Goal: Transaction & Acquisition: Purchase product/service

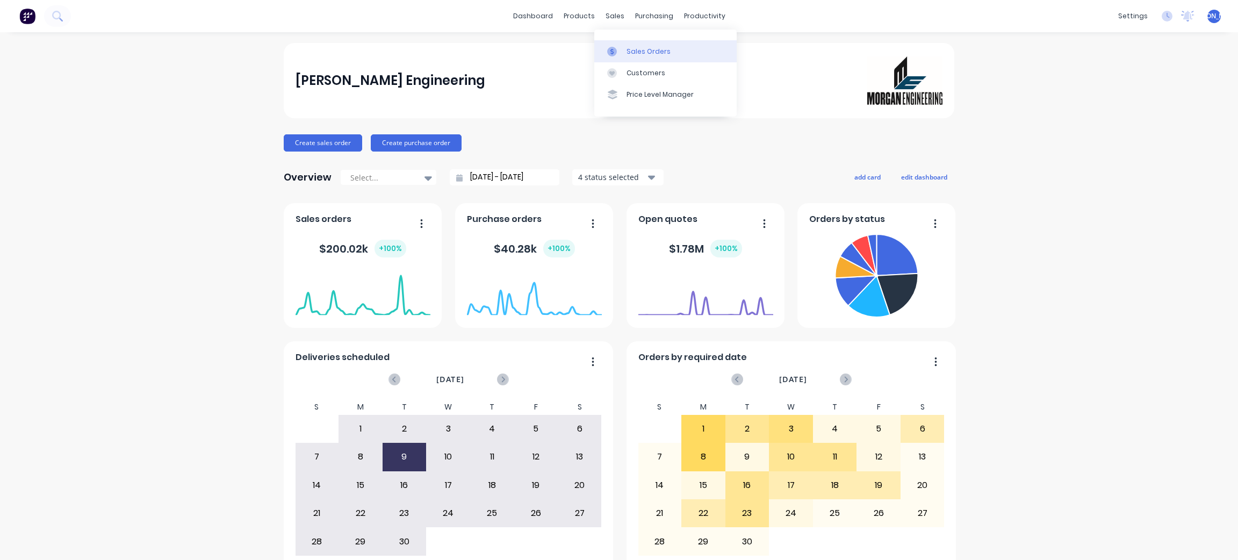
click at [630, 48] on div "Sales Orders" at bounding box center [649, 52] width 44 height 10
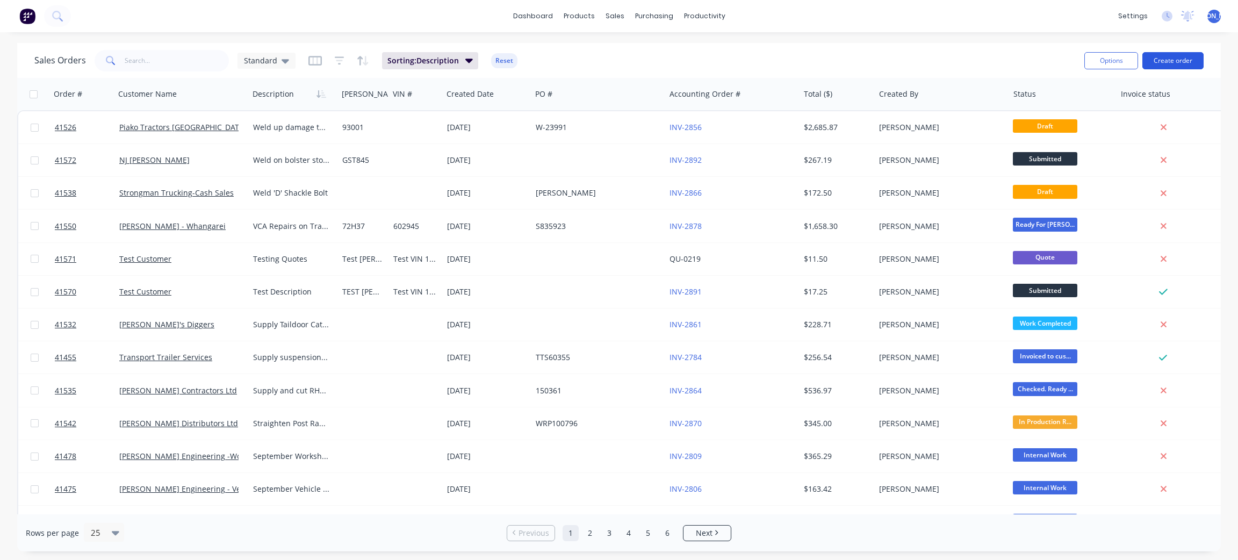
click at [1162, 62] on button "Create order" at bounding box center [1172, 60] width 61 height 17
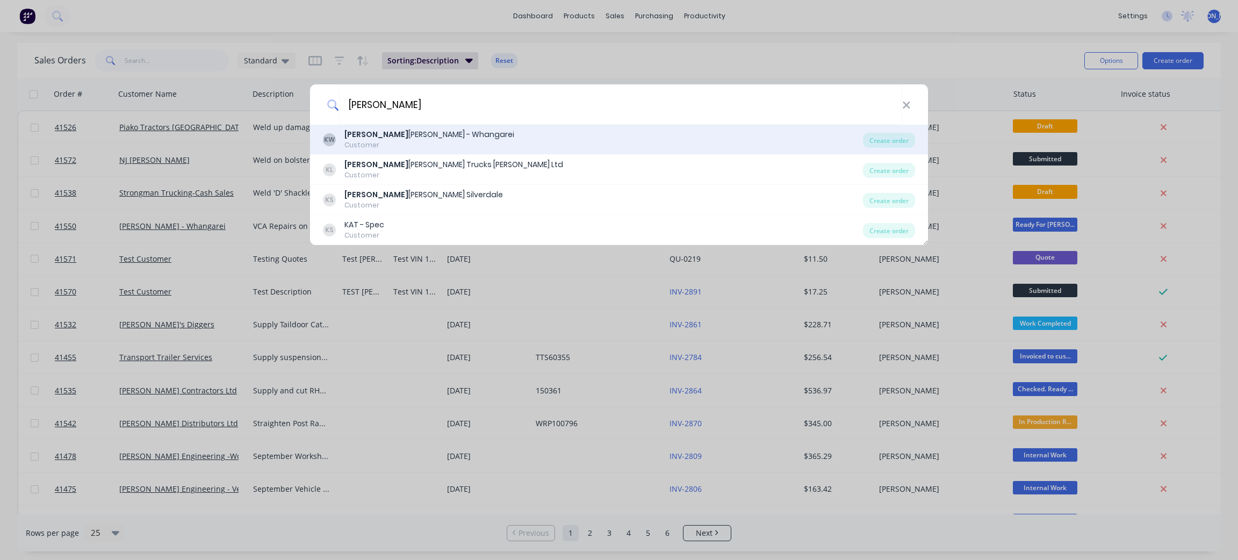
type input "[PERSON_NAME]"
click at [401, 129] on div "[PERSON_NAME] - Whangarei" at bounding box center [429, 134] width 170 height 11
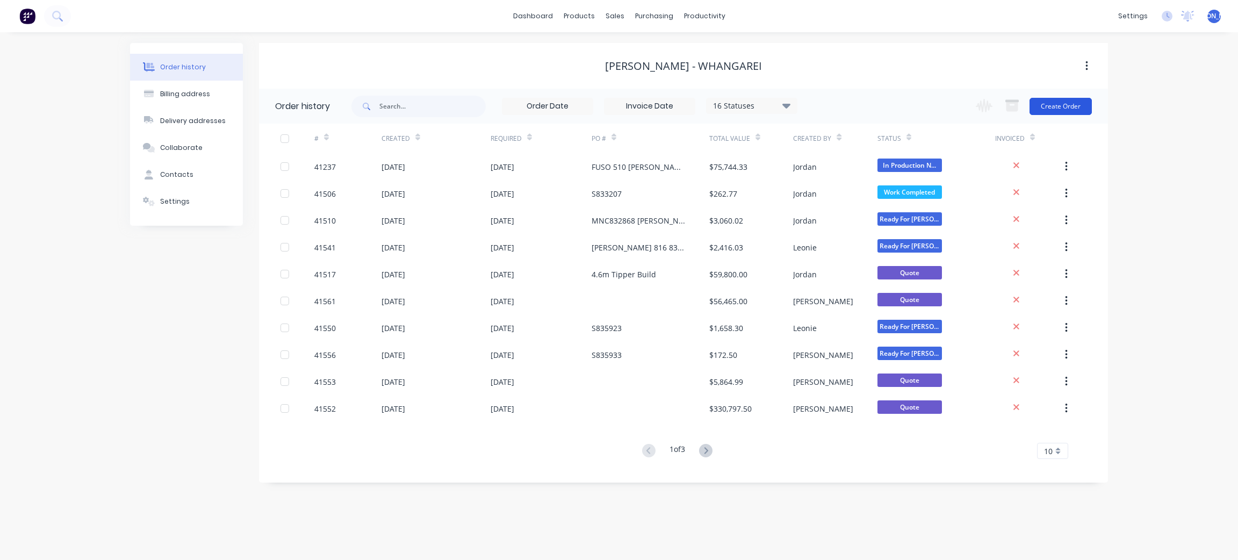
click at [1058, 112] on button "Create Order" at bounding box center [1060, 106] width 62 height 17
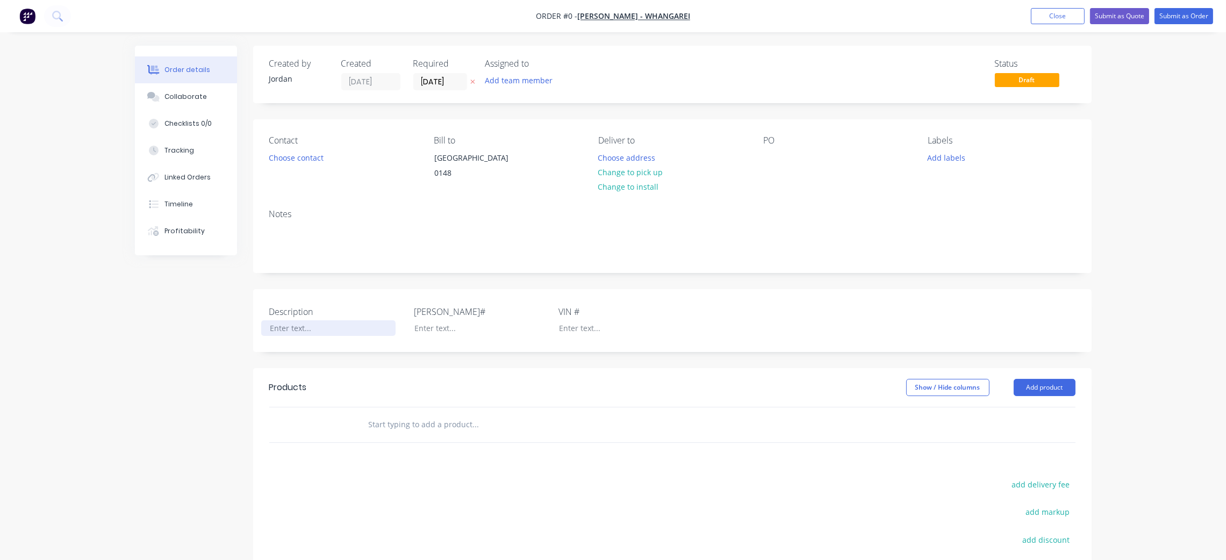
click at [286, 336] on div at bounding box center [328, 328] width 134 height 16
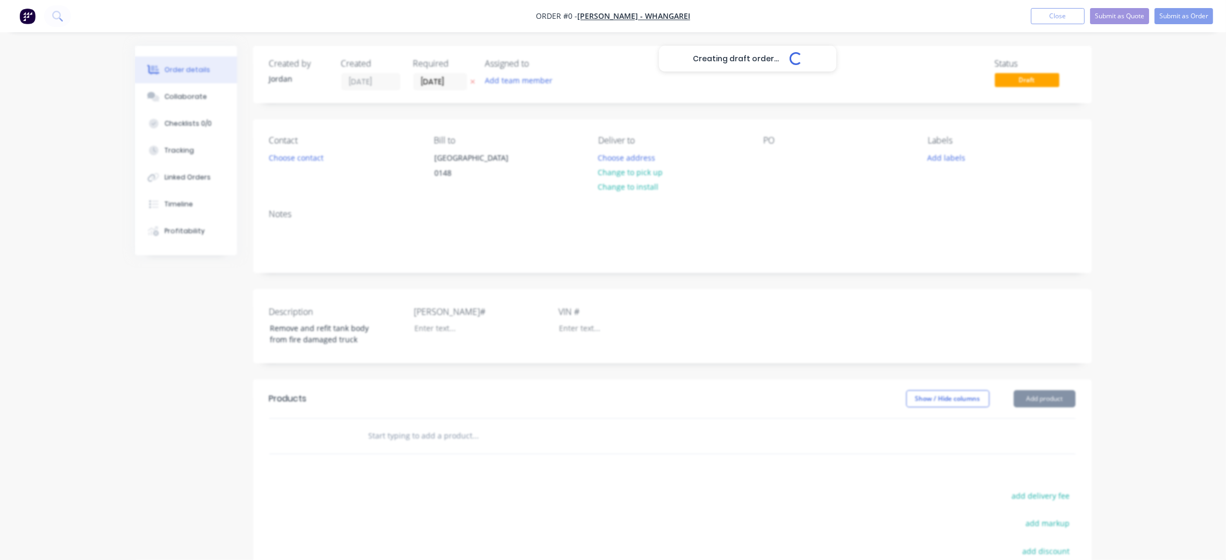
click at [529, 433] on div "Creating draft order... Loading... Order details Collaborate Checklists 0/0 Tra…" at bounding box center [613, 387] width 978 height 682
click at [1054, 407] on button "Add product" at bounding box center [1044, 398] width 62 height 17
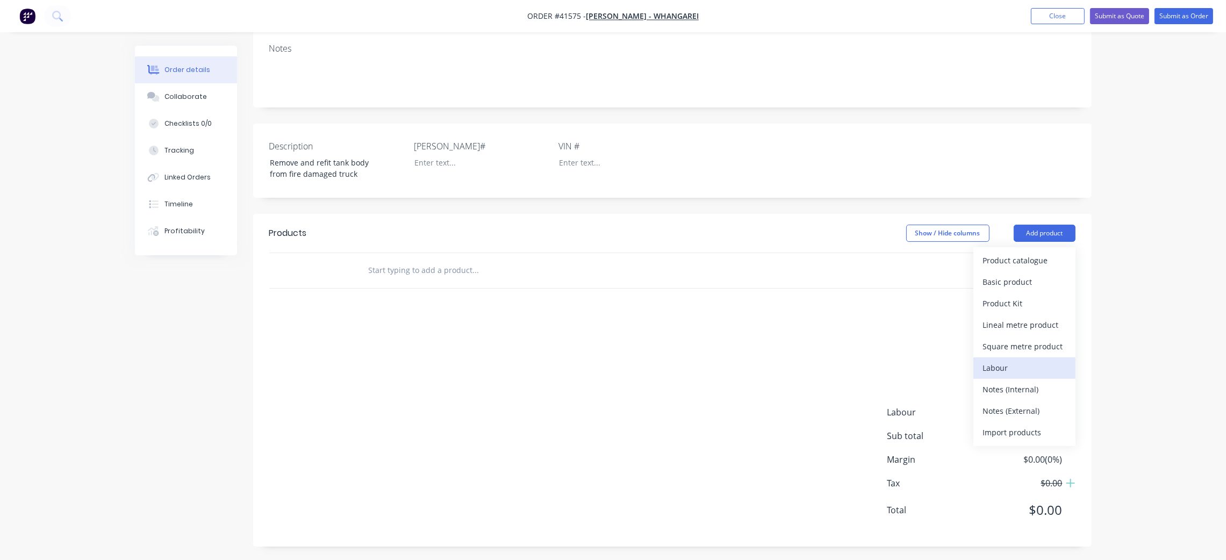
scroll to position [180, 0]
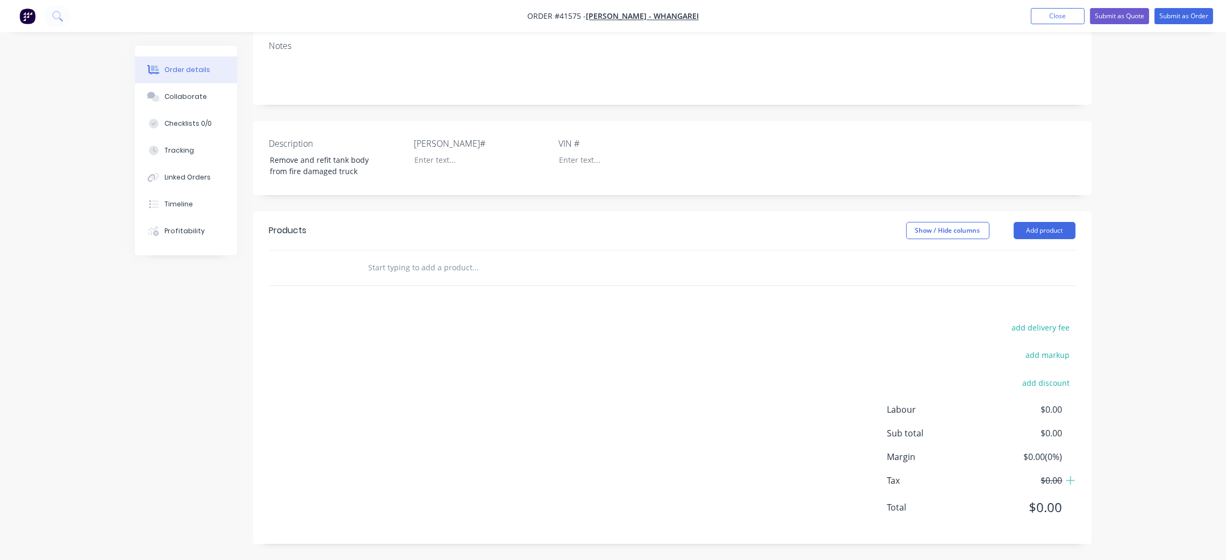
click at [798, 311] on div "Products Show / Hide columns Add product add delivery fee add markup add discou…" at bounding box center [672, 377] width 838 height 333
click at [1042, 231] on button "Add product" at bounding box center [1044, 230] width 62 height 17
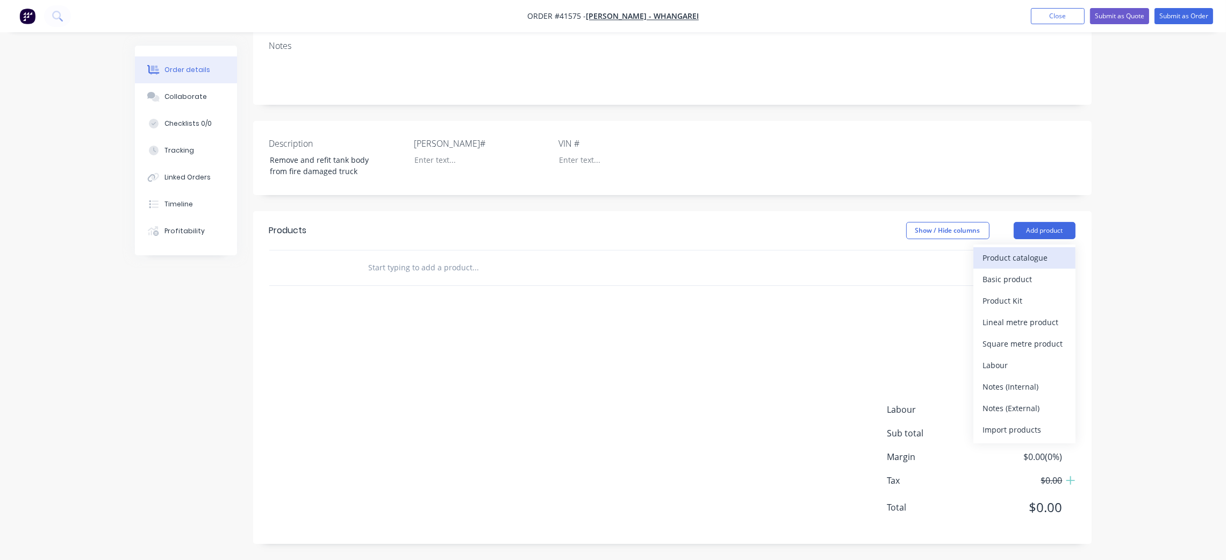
click at [1024, 261] on div "Product catalogue" at bounding box center [1024, 258] width 83 height 16
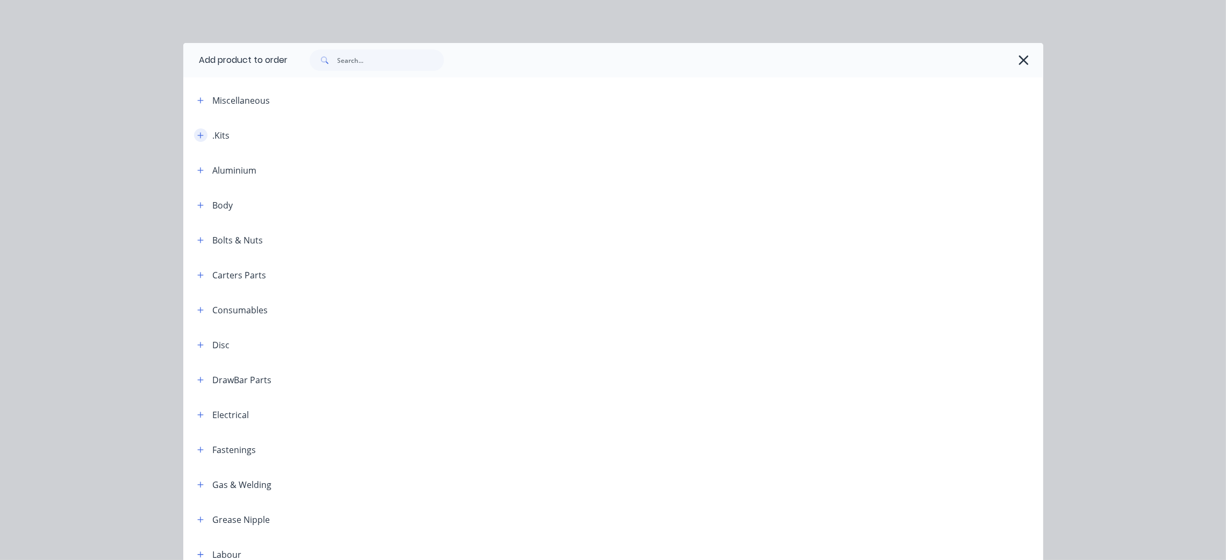
click at [194, 134] on button "button" at bounding box center [200, 134] width 13 height 13
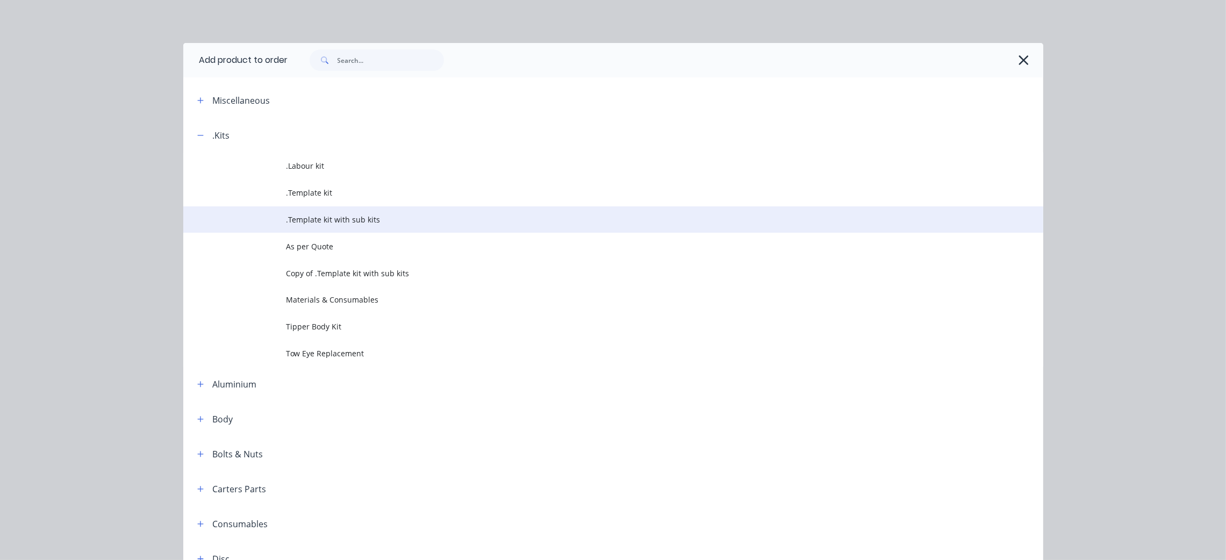
click at [372, 222] on span ".Template kit with sub kits" at bounding box center [588, 219] width 605 height 11
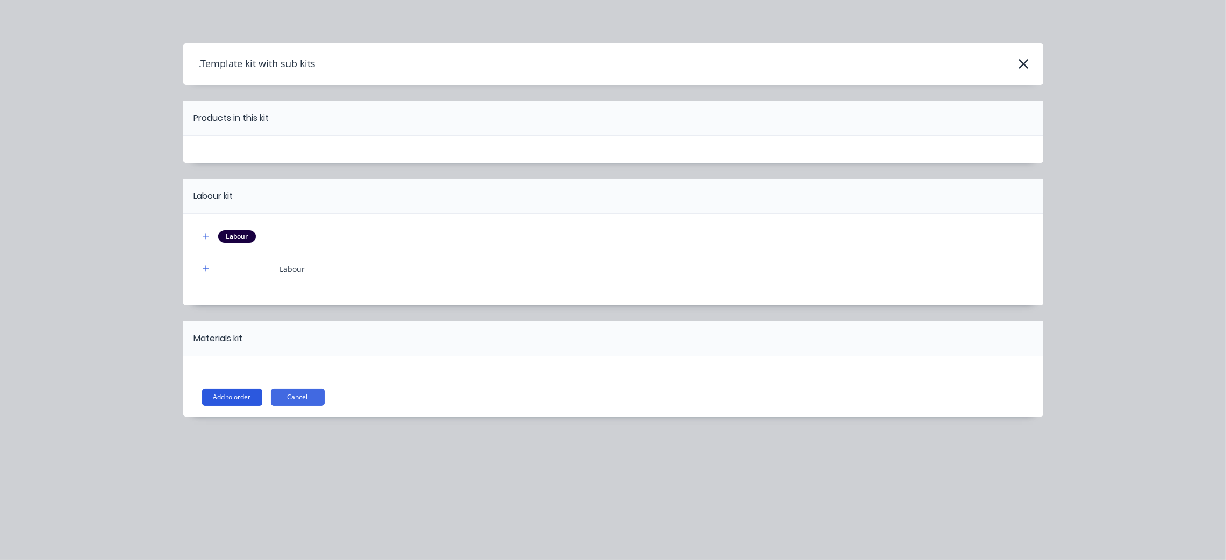
click at [230, 393] on button "Add to order" at bounding box center [232, 396] width 60 height 17
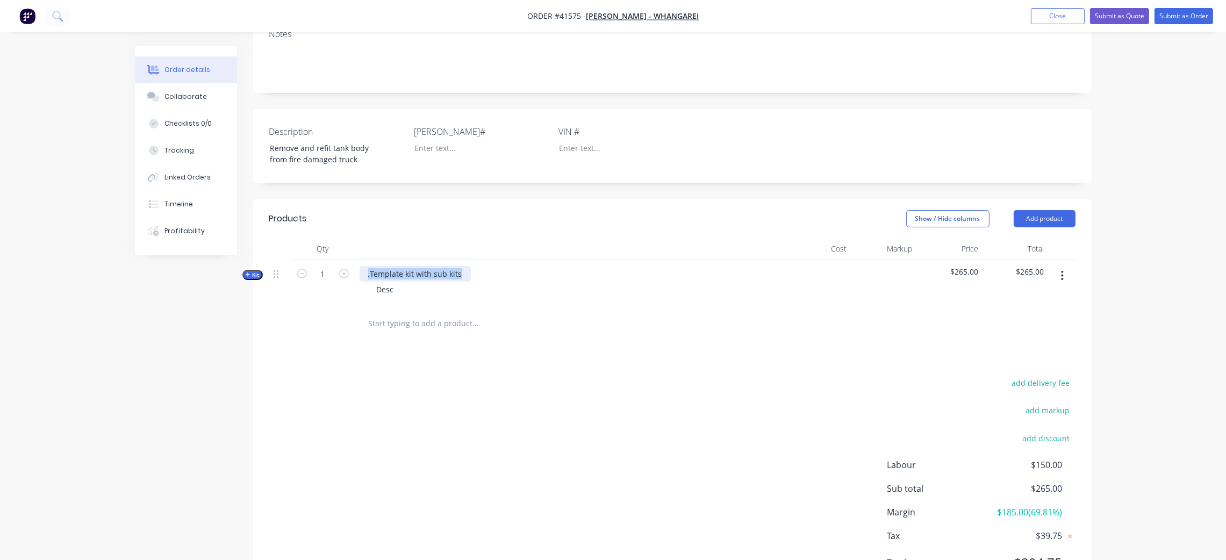
drag, startPoint x: 462, startPoint y: 283, endPoint x: 362, endPoint y: 272, distance: 99.9
click at [362, 272] on div ".Template kit with sub kits Desc" at bounding box center [570, 283] width 430 height 47
click at [394, 282] on div "Remove tank body from t" at bounding box center [412, 274] width 107 height 16
click at [489, 282] on div "Remove and refit tank body from t" at bounding box center [429, 274] width 140 height 16
click at [544, 385] on div "Products Show / Hide columns Add product Qty Cost Markup Price Total Kit 1 Remo…" at bounding box center [672, 399] width 838 height 400
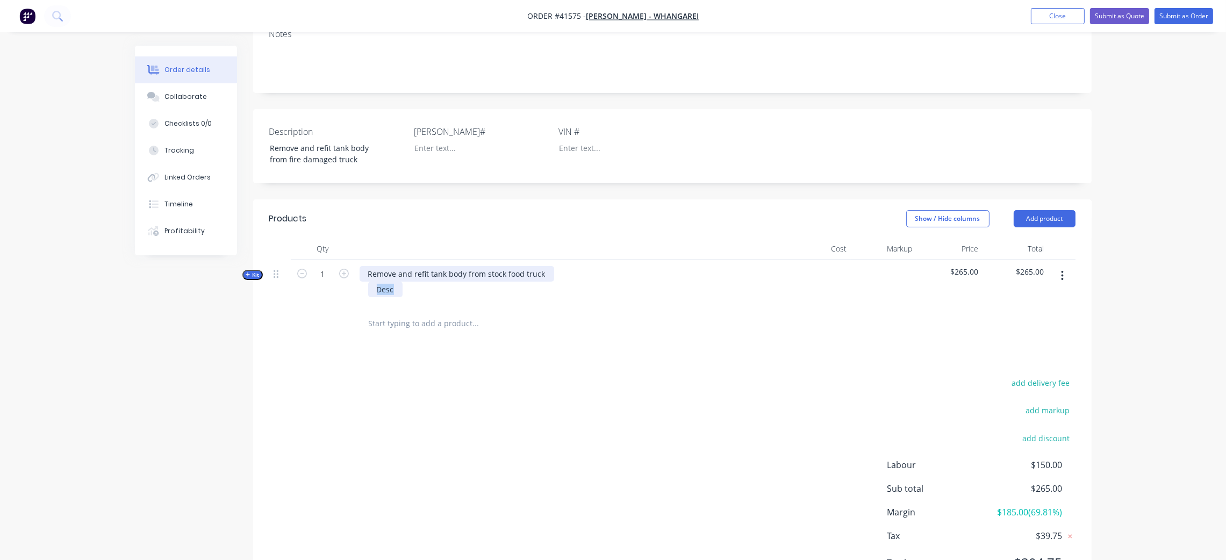
drag, startPoint x: 376, startPoint y: 299, endPoint x: 364, endPoint y: 291, distance: 14.8
click at [364, 292] on div "Desc" at bounding box center [569, 290] width 421 height 16
drag, startPoint x: 373, startPoint y: 298, endPoint x: 393, endPoint y: 287, distance: 22.1
click at [375, 297] on div "Unbolt" at bounding box center [388, 290] width 41 height 16
drag, startPoint x: 402, startPoint y: 298, endPoint x: 459, endPoint y: 296, distance: 57.0
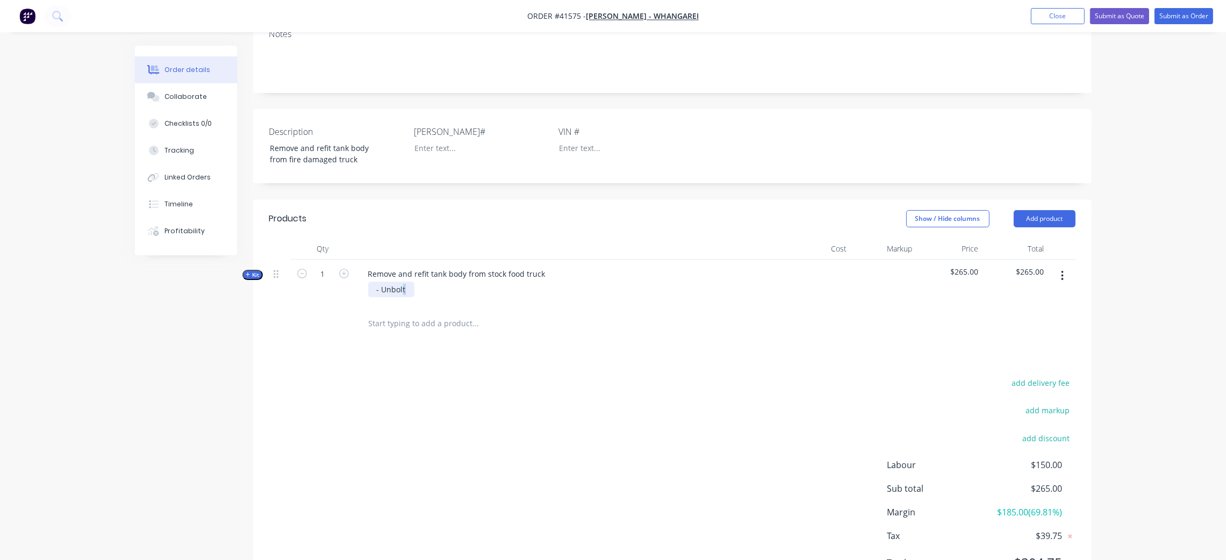
click at [410, 296] on div "- Unbolt" at bounding box center [391, 290] width 46 height 16
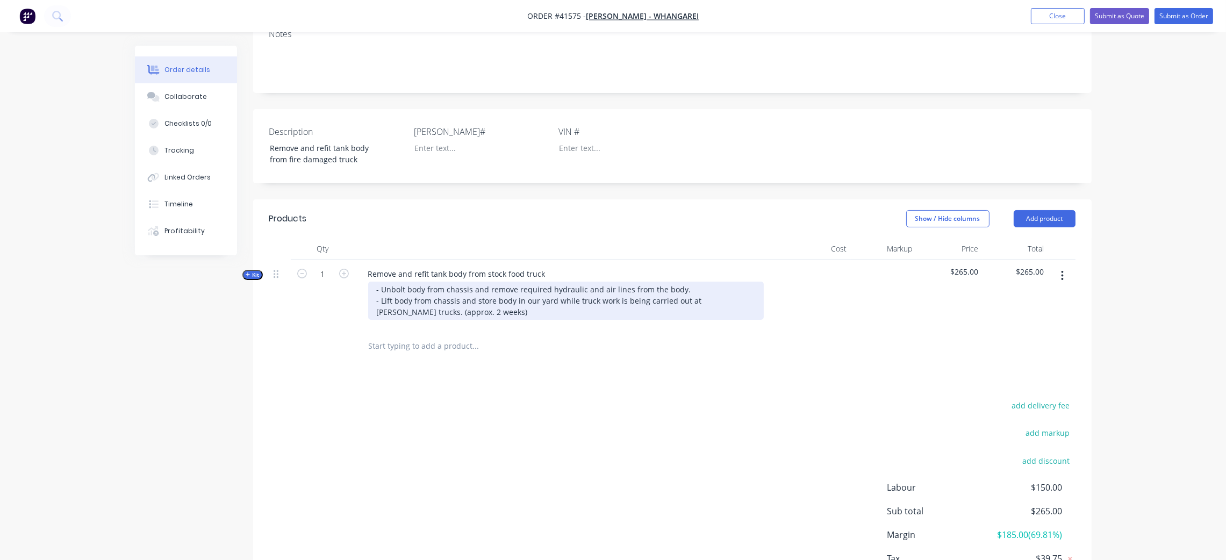
click at [563, 320] on div "- Unbolt body from chassis and remove required hydraulic and air lines from the…" at bounding box center [565, 301] width 395 height 38
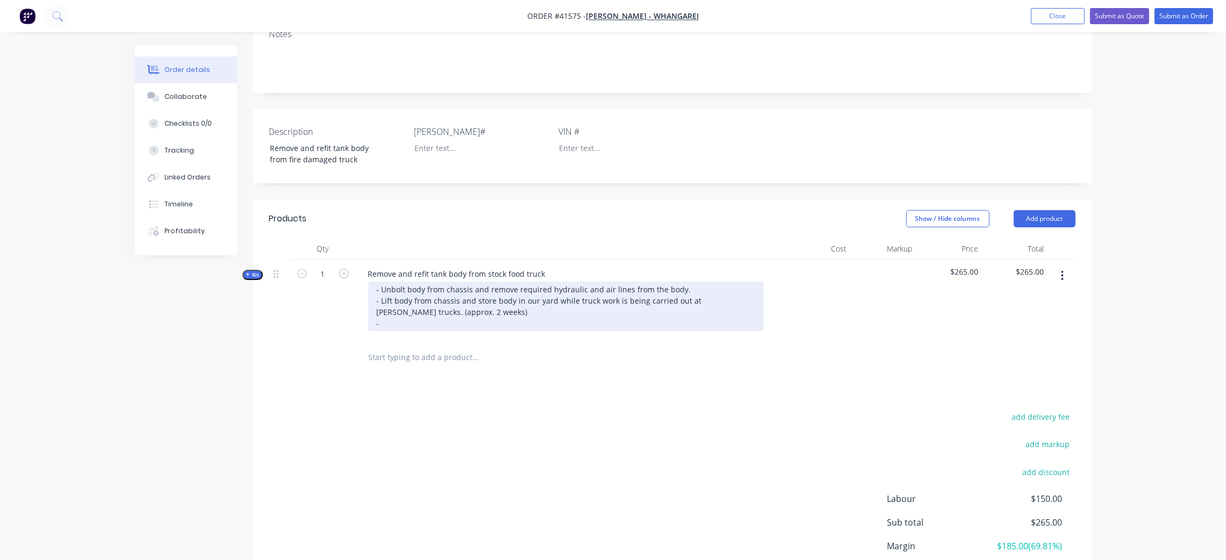
click at [503, 320] on div "- Unbolt body from chassis and remove required hydraulic and air lines from the…" at bounding box center [565, 306] width 395 height 49
click at [501, 331] on div "- Unbolt body from chassis and remove required hydraulic and air lines from the…" at bounding box center [565, 306] width 395 height 49
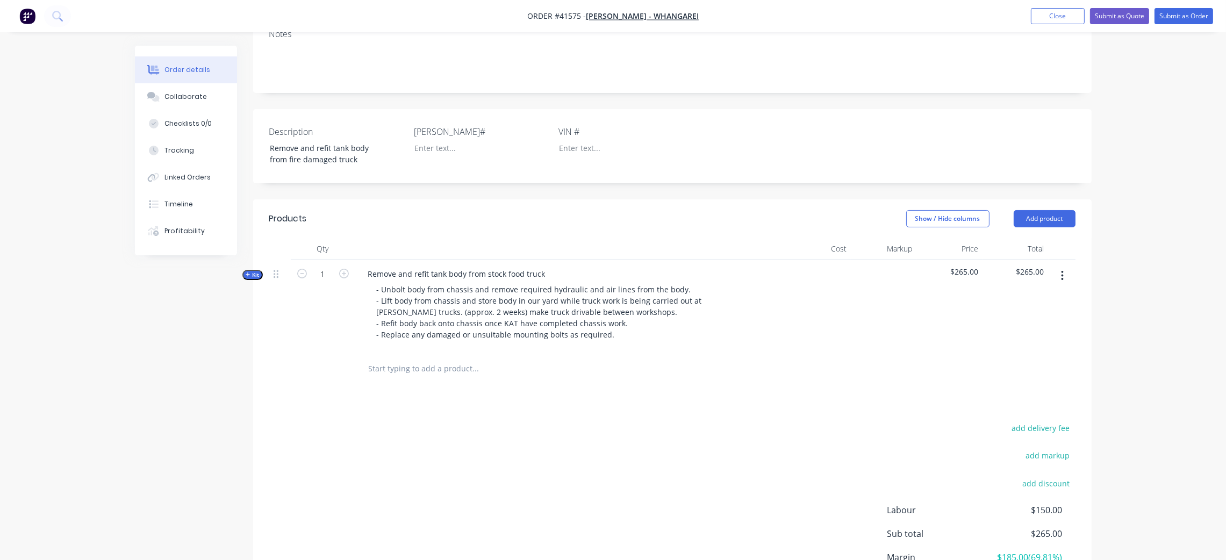
click at [547, 450] on div "add delivery fee add markup add discount Labour $150.00 Sub total $265.00 Margi…" at bounding box center [672, 524] width 806 height 207
click at [249, 280] on button "Kit" at bounding box center [252, 275] width 20 height 10
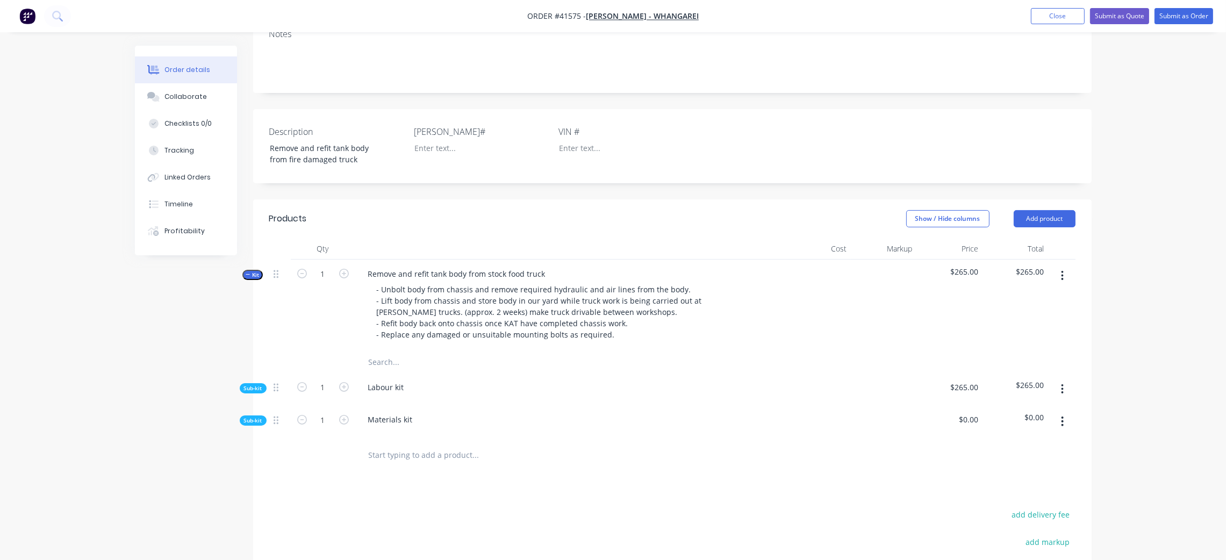
click at [253, 392] on span "Sub-kit" at bounding box center [253, 388] width 18 height 8
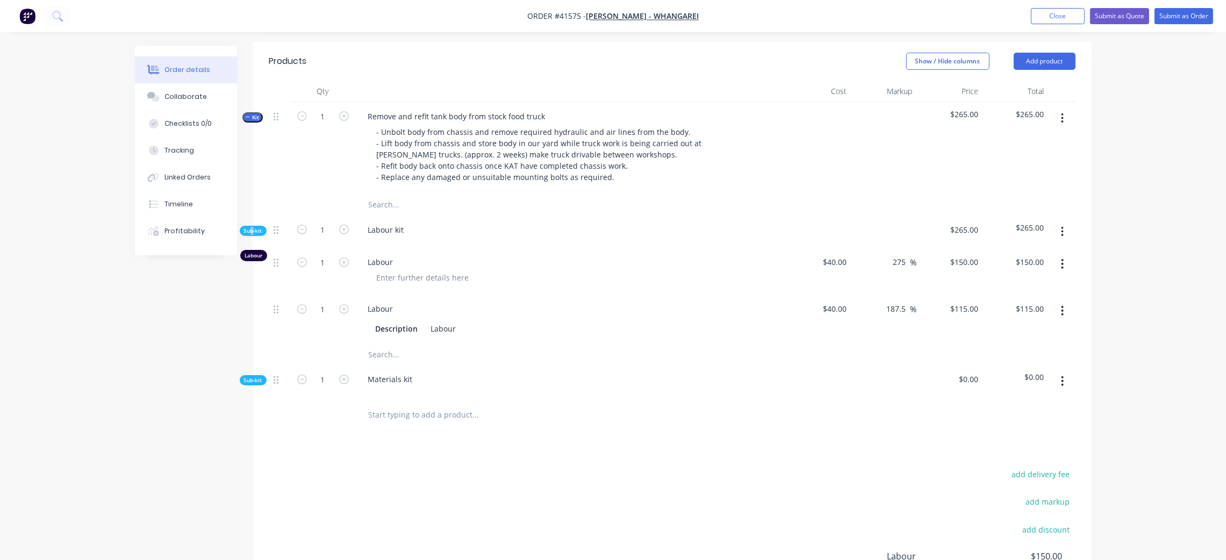
scroll to position [342, 0]
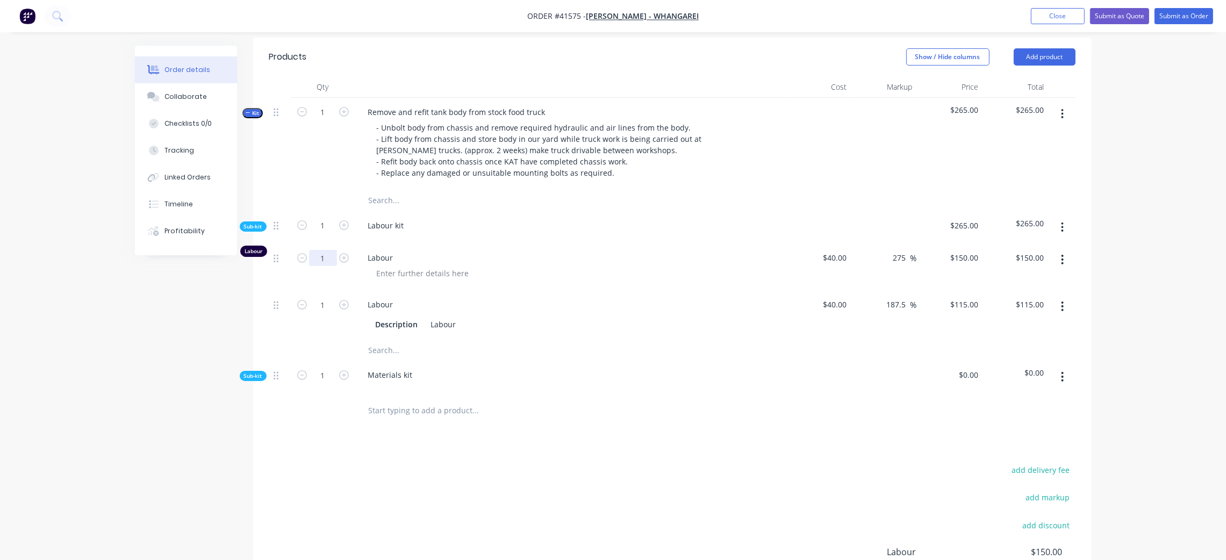
drag, startPoint x: 329, startPoint y: 270, endPoint x: 344, endPoint y: 261, distance: 17.4
click at [328, 266] on input "1" at bounding box center [323, 258] width 28 height 16
type input "50"
type input "$7,500.00"
click at [663, 312] on div "Labour" at bounding box center [569, 305] width 421 height 16
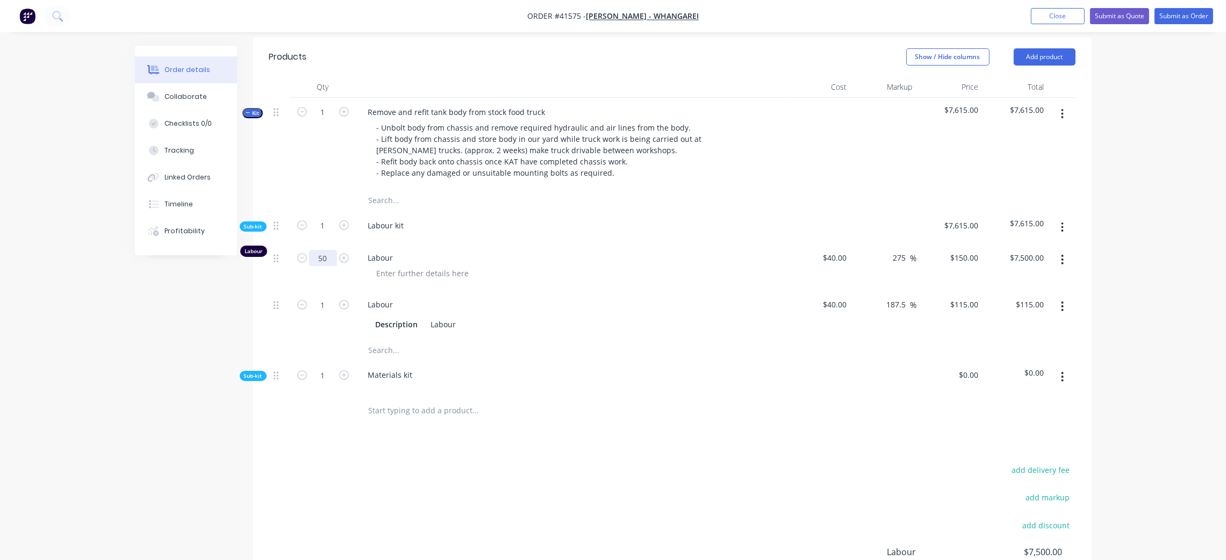
click at [331, 266] on input "50" at bounding box center [323, 258] width 28 height 16
type input "20"
type input "$3,000.00"
click at [618, 329] on div "Description Labour" at bounding box center [567, 324] width 393 height 16
click at [253, 380] on span "Sub-kit" at bounding box center [253, 376] width 18 height 8
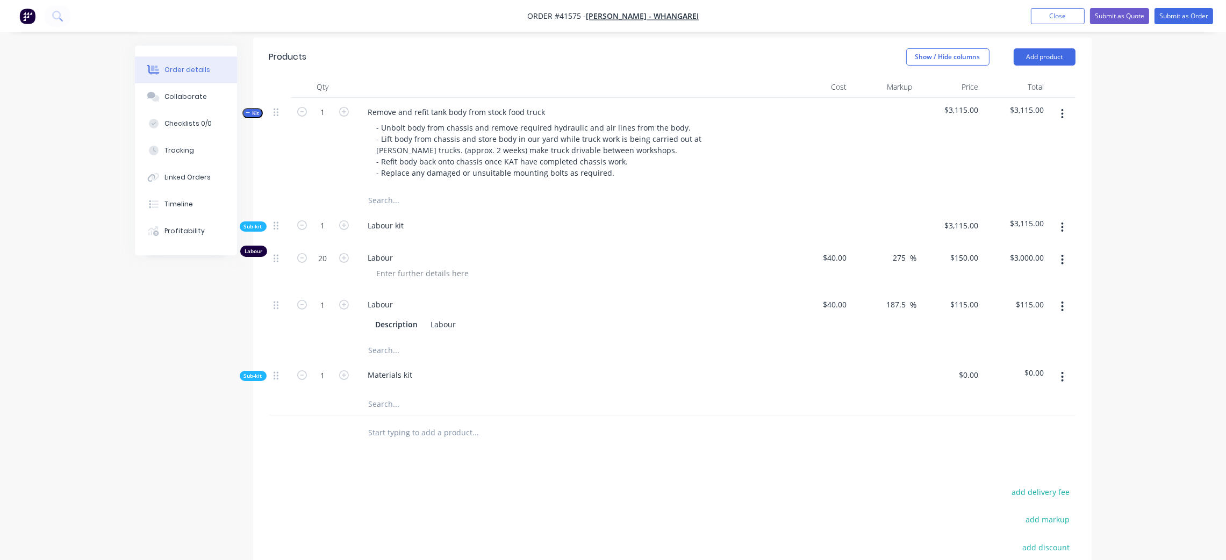
click at [387, 415] on input "text" at bounding box center [475, 403] width 215 height 21
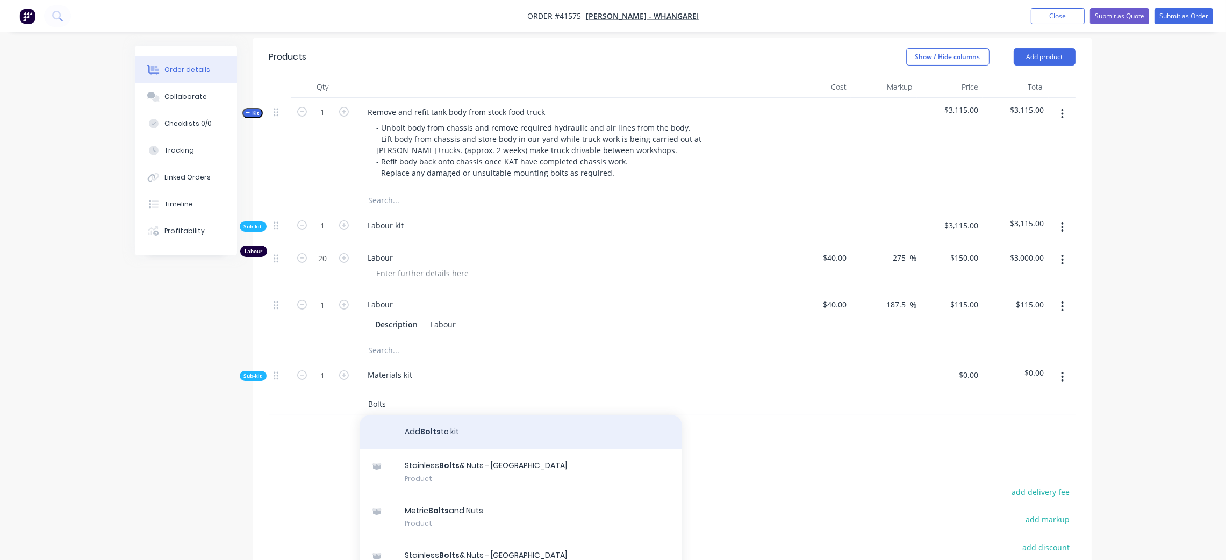
type input "Bolts"
click at [485, 448] on button "Add Bolts to kit" at bounding box center [520, 432] width 322 height 34
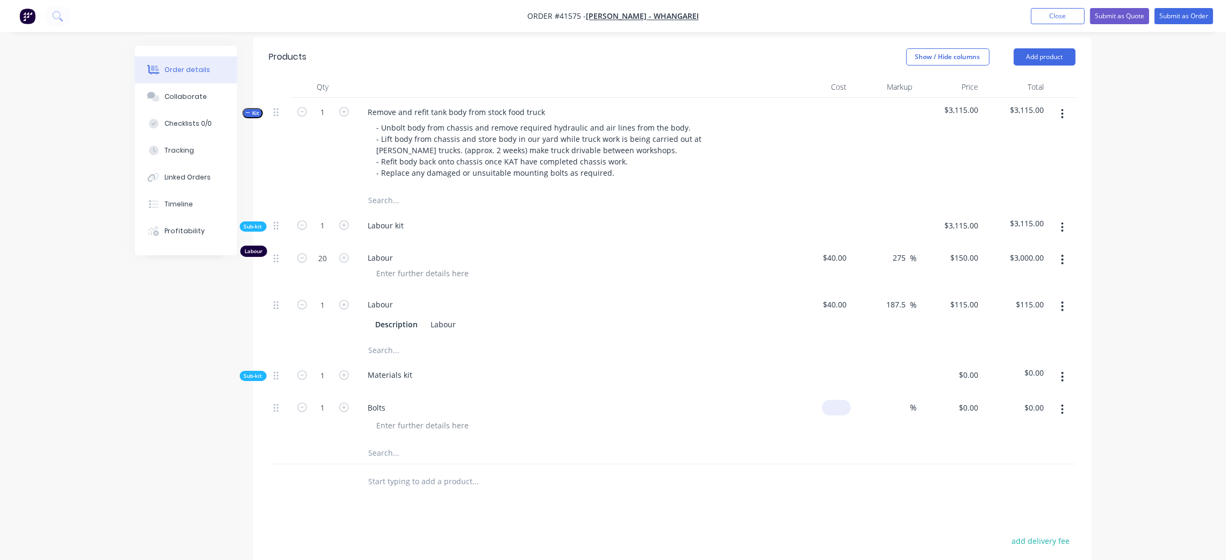
click at [836, 415] on div "$0.00" at bounding box center [836, 408] width 29 height 16
type input "$500.00"
drag, startPoint x: 705, startPoint y: 402, endPoint x: 719, endPoint y: 399, distance: 14.3
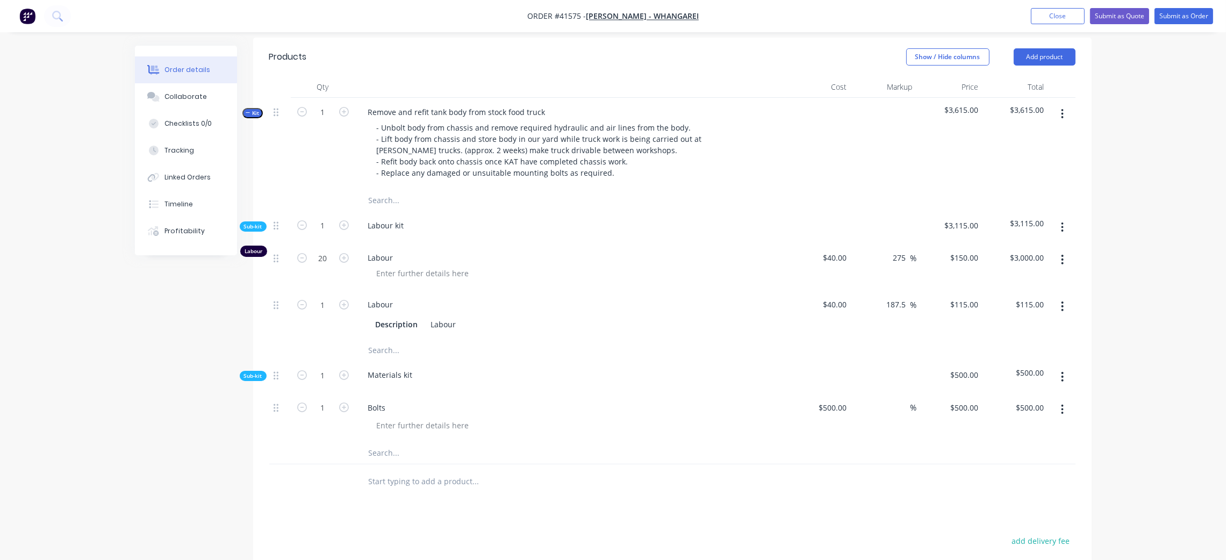
click at [705, 393] on div "Materials kit" at bounding box center [570, 377] width 430 height 33
click at [898, 415] on input at bounding box center [904, 408] width 12 height 16
type input "100"
type input "$1,000.00"
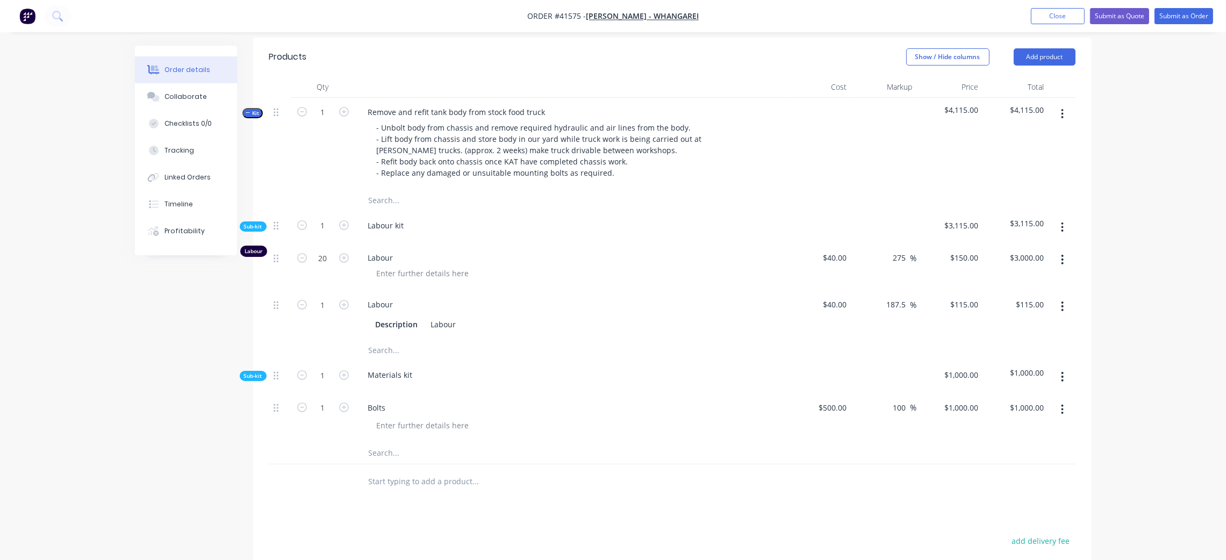
click at [743, 381] on div "Materials kit" at bounding box center [570, 377] width 430 height 33
click at [1063, 316] on button "button" at bounding box center [1061, 306] width 25 height 19
click at [1003, 385] on div "Delete" at bounding box center [1024, 378] width 83 height 16
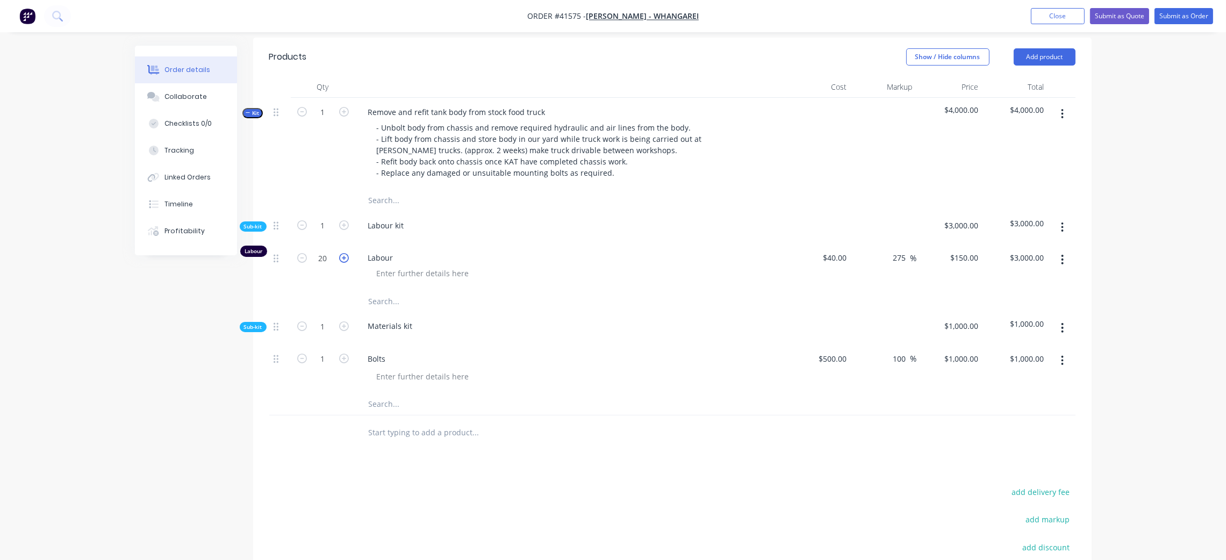
click at [343, 263] on icon "button" at bounding box center [344, 258] width 10 height 10
type input "21"
type input "$3,150.00"
click at [343, 263] on icon "button" at bounding box center [344, 258] width 10 height 10
type input "22"
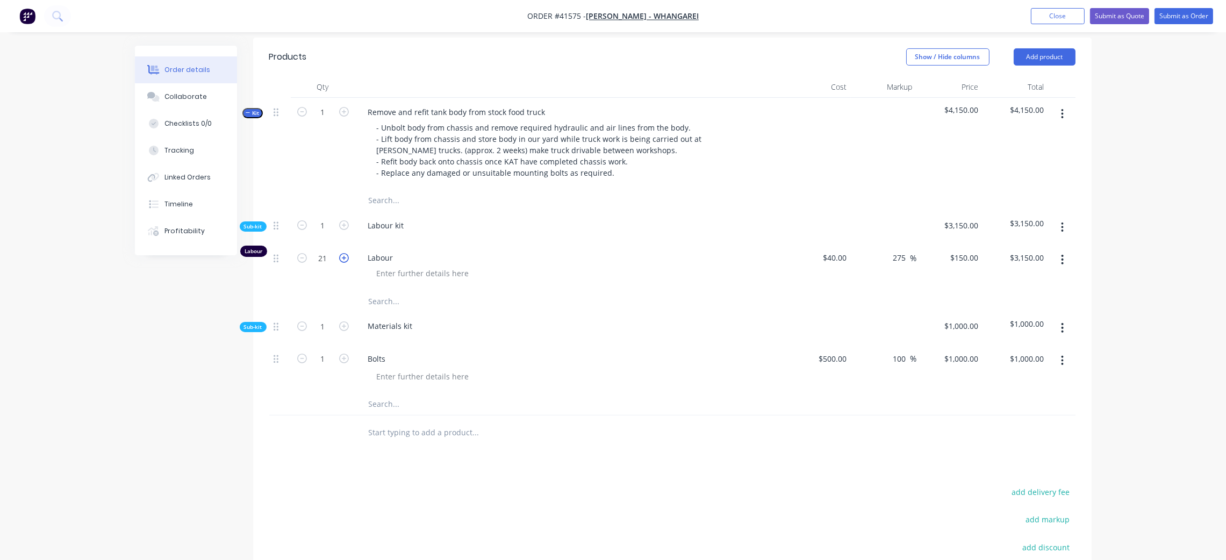
type input "$3,300.00"
click at [343, 263] on icon "button" at bounding box center [344, 258] width 10 height 10
type input "23"
type input "$3,450.00"
click at [343, 263] on icon "button" at bounding box center [344, 258] width 10 height 10
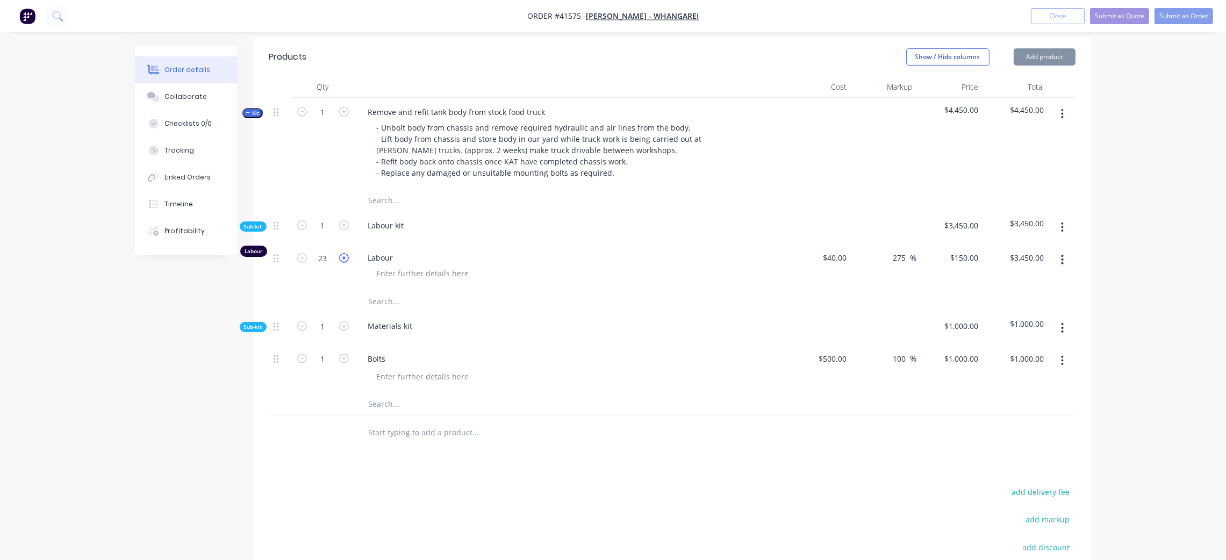
type input "24"
type input "$3,600.00"
click at [343, 263] on icon "button" at bounding box center [344, 258] width 10 height 10
type input "25"
type input "$3,750.00"
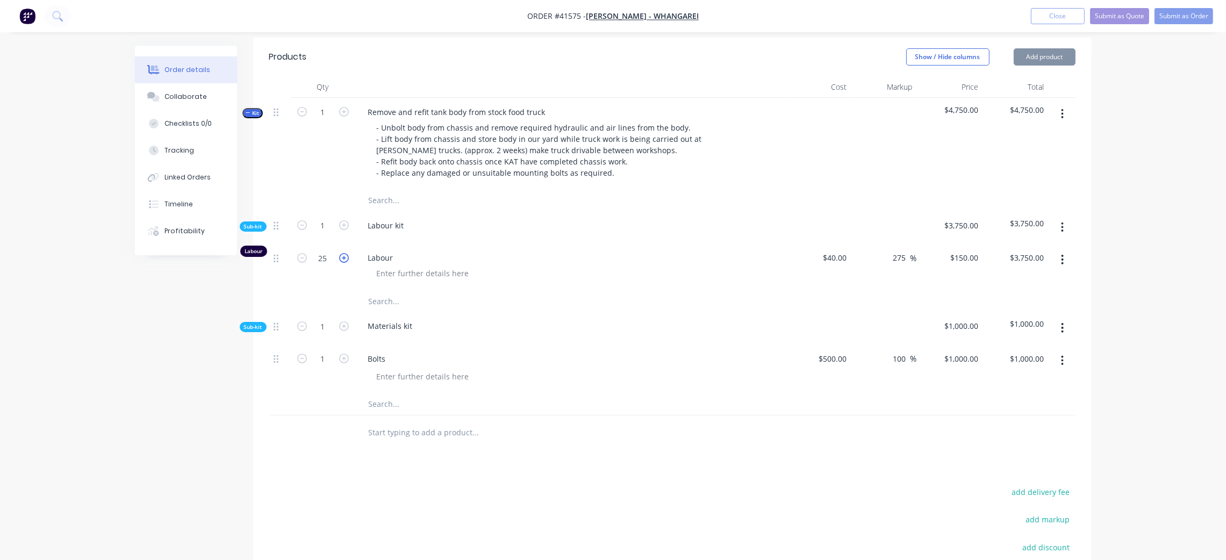
click at [343, 263] on icon "button" at bounding box center [344, 258] width 10 height 10
type input "26"
type input "$3,900.00"
click at [343, 263] on icon "button" at bounding box center [344, 258] width 10 height 10
type input "27"
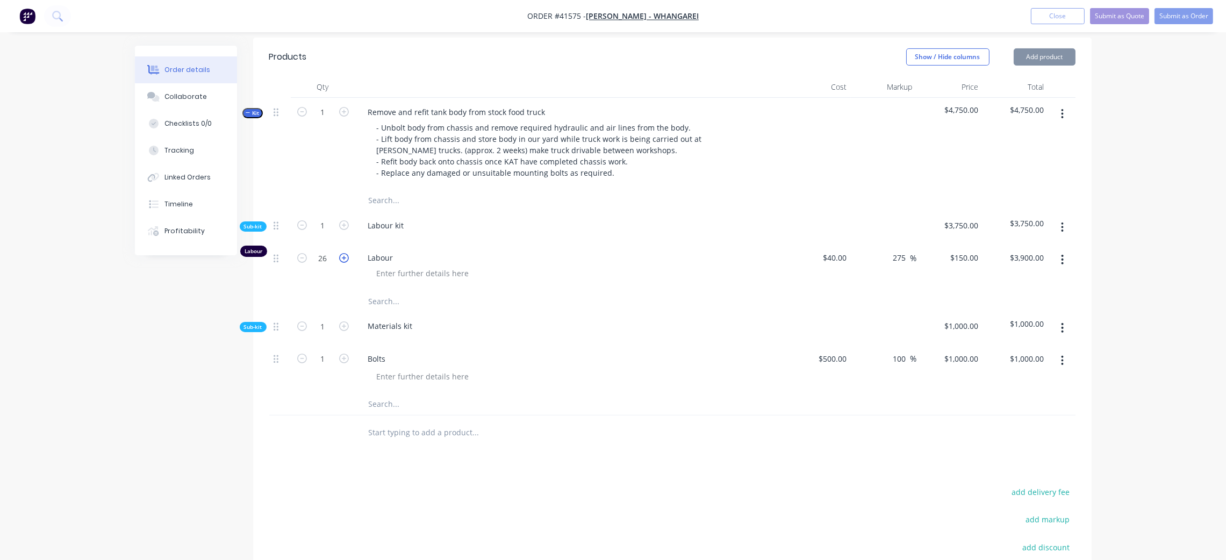
type input "$4,050.00"
click at [343, 263] on icon "button" at bounding box center [344, 258] width 10 height 10
type input "28"
type input "$4,200.00"
click at [343, 263] on icon "button" at bounding box center [344, 258] width 10 height 10
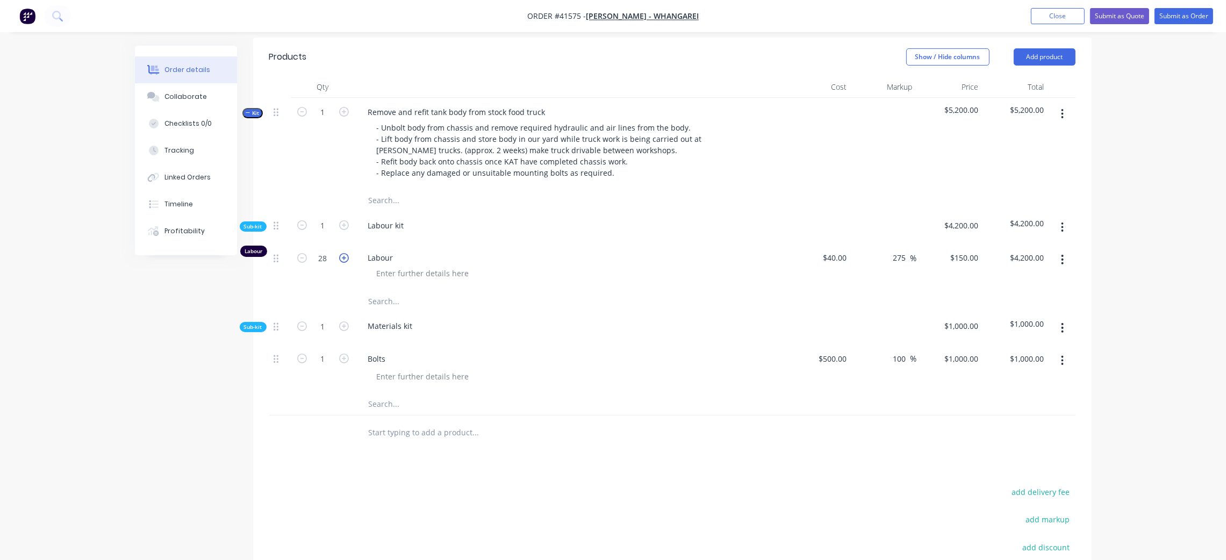
type input "29"
type input "$4,350.00"
click at [343, 263] on icon "button" at bounding box center [344, 258] width 10 height 10
type input "30"
type input "$4,500.00"
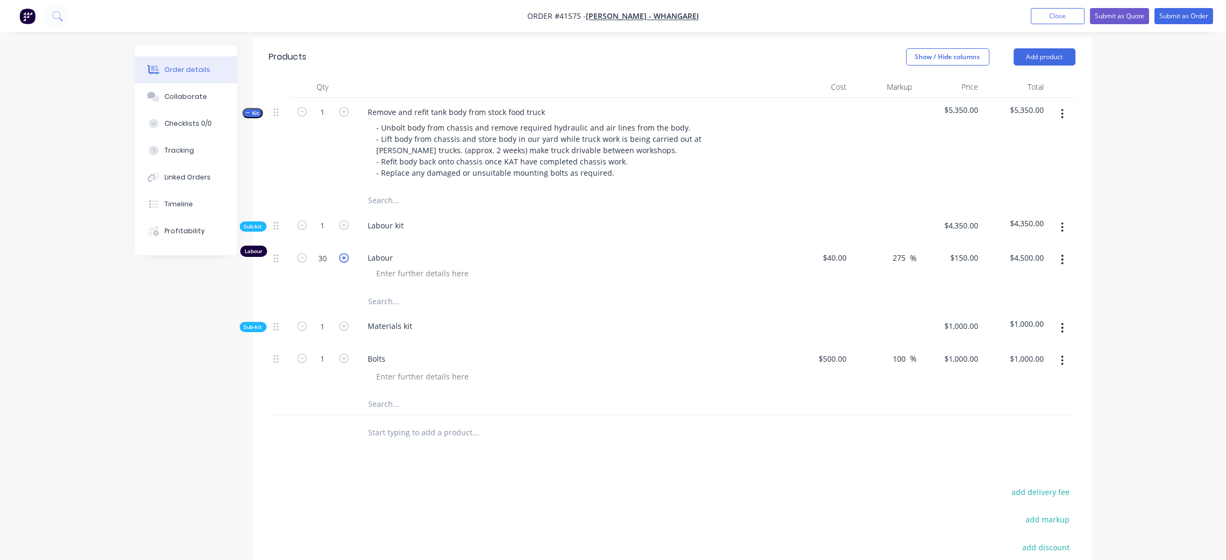
click at [343, 263] on icon "button" at bounding box center [344, 258] width 10 height 10
type input "31"
type input "$4,650.00"
click at [343, 263] on icon "button" at bounding box center [344, 258] width 10 height 10
type input "32"
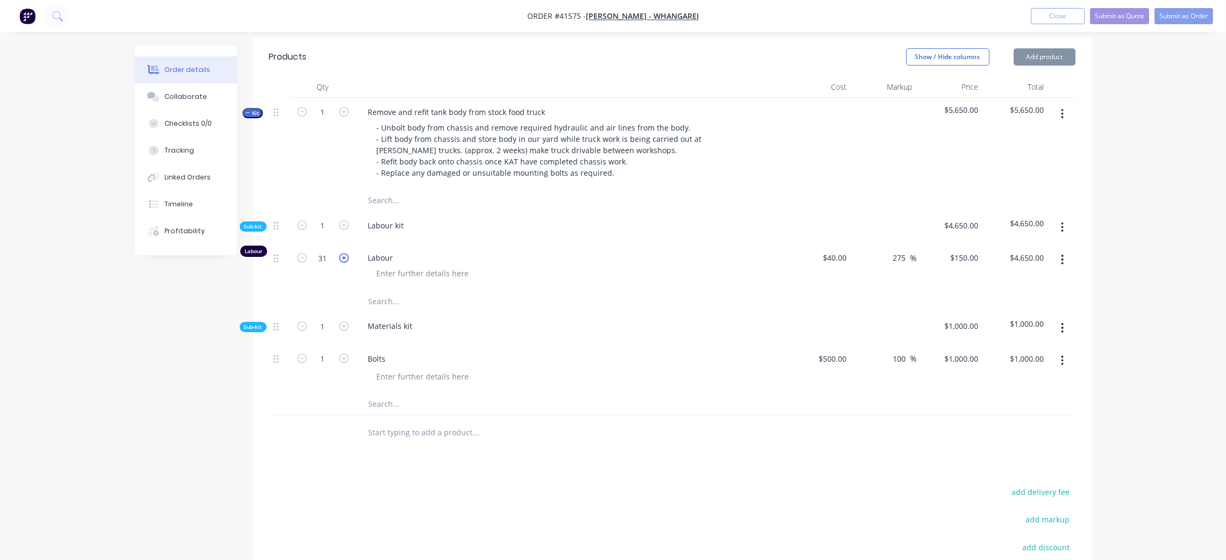
type input "$4,800.00"
click at [343, 263] on icon "button" at bounding box center [344, 258] width 10 height 10
type input "33"
type input "$4,950.00"
click at [343, 263] on icon "button" at bounding box center [344, 258] width 10 height 10
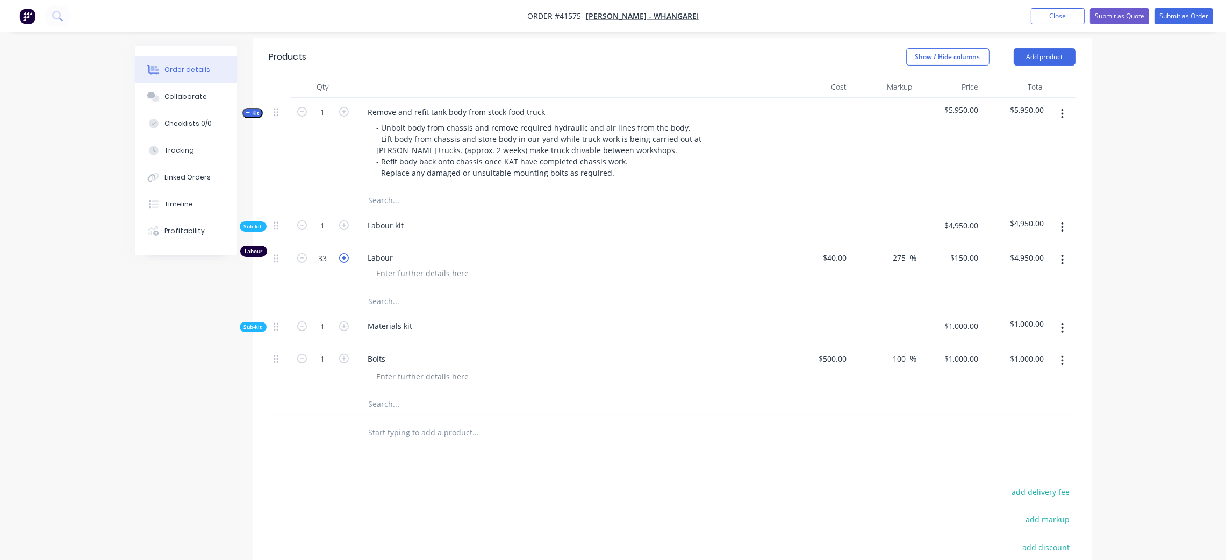
type input "34"
type input "$5,100.00"
click at [343, 263] on icon "button" at bounding box center [344, 258] width 10 height 10
type input "35"
type input "$5,250.00"
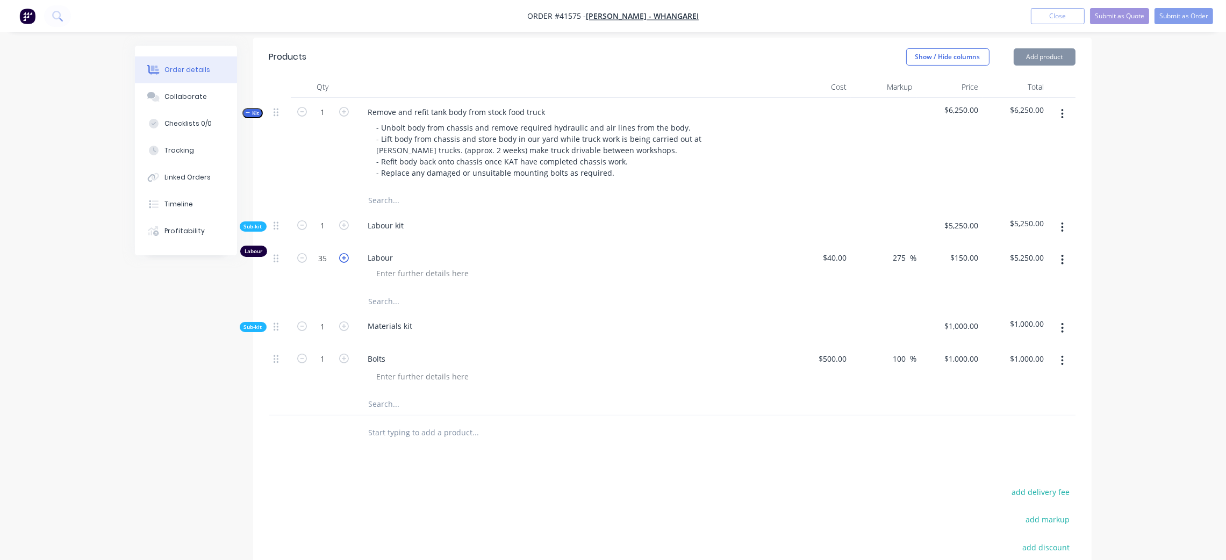
click at [343, 263] on icon "button" at bounding box center [344, 258] width 10 height 10
type input "36"
type input "$5,400.00"
click at [300, 263] on icon "button" at bounding box center [302, 258] width 10 height 10
type input "35"
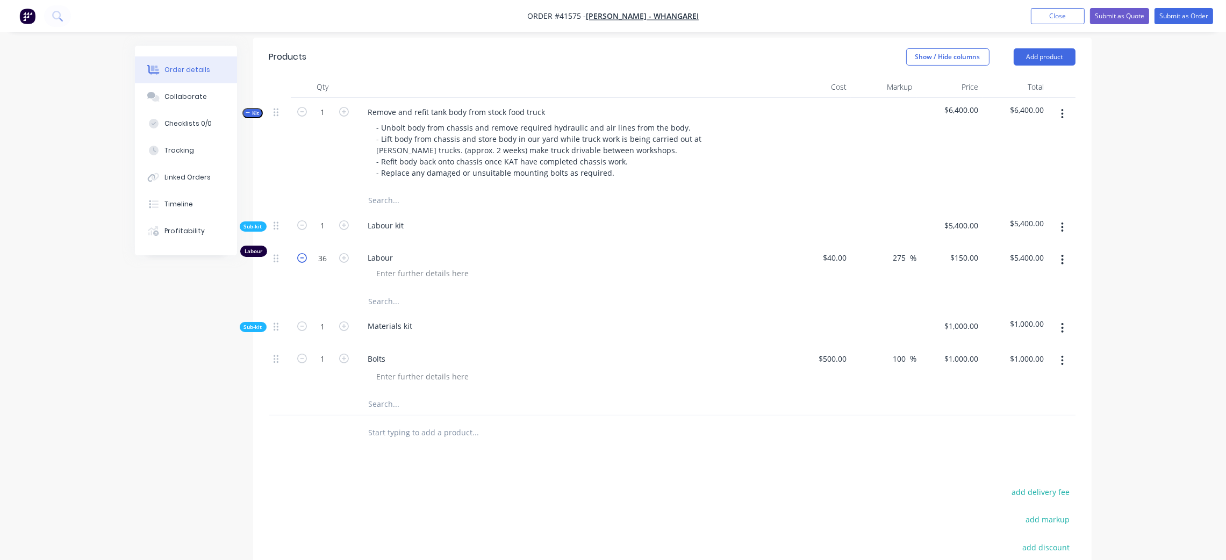
type input "$5,250.00"
click at [300, 263] on icon "button" at bounding box center [302, 258] width 10 height 10
type input "34"
type input "$5,100.00"
click at [300, 263] on icon "button" at bounding box center [302, 258] width 10 height 10
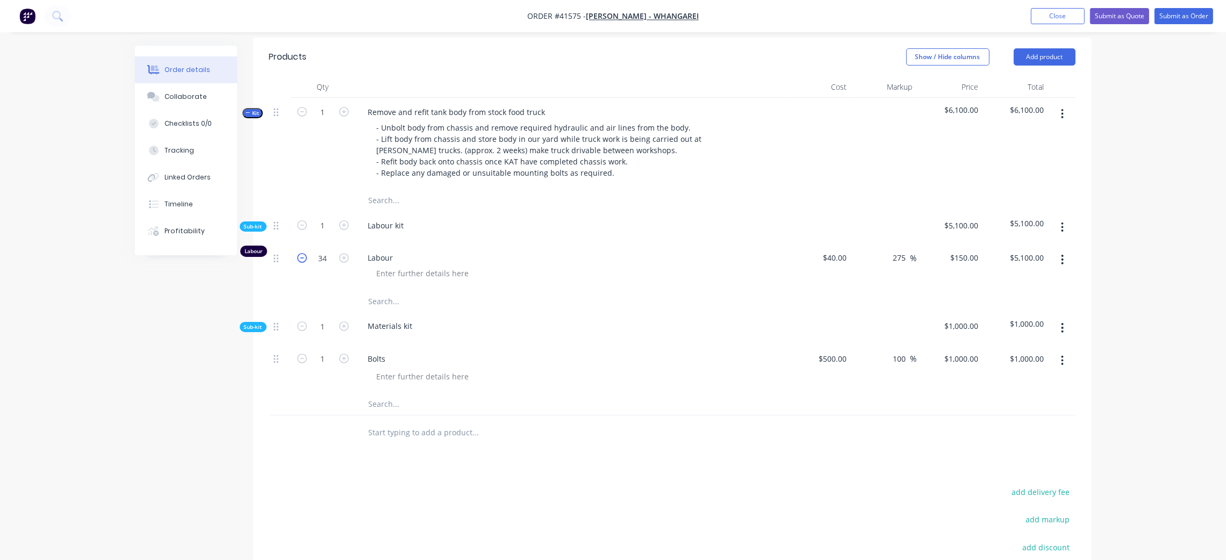
type input "33"
type input "$4,950.00"
click at [343, 263] on icon "button" at bounding box center [344, 258] width 10 height 10
type input "34"
type input "$5,100.00"
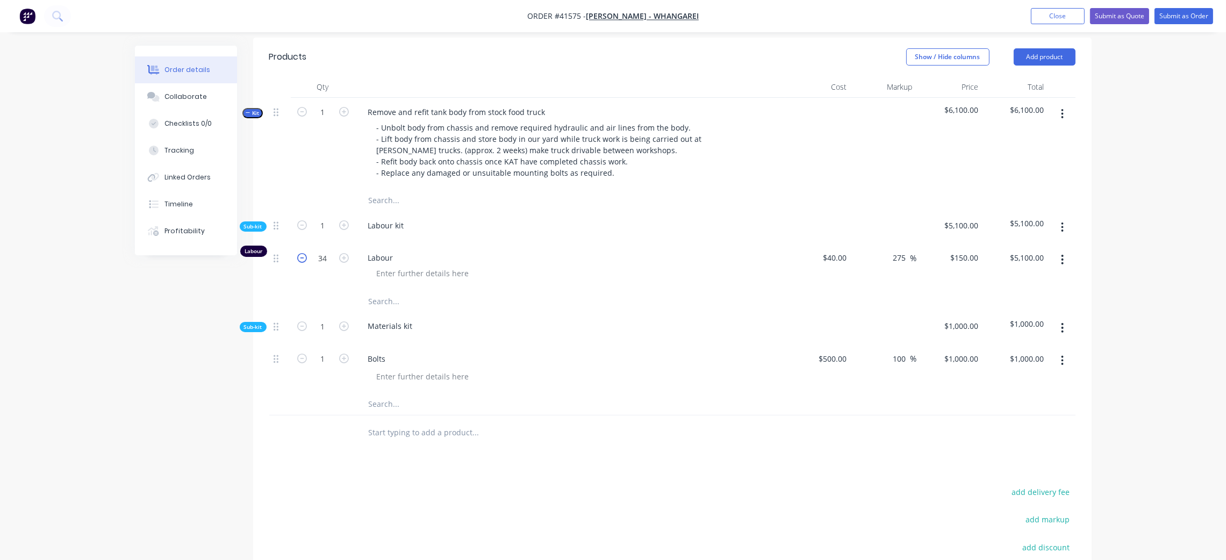
click at [298, 263] on icon "button" at bounding box center [302, 258] width 10 height 10
type input "33"
type input "$4,950.00"
click at [256, 231] on span "Sub-kit" at bounding box center [253, 226] width 18 height 8
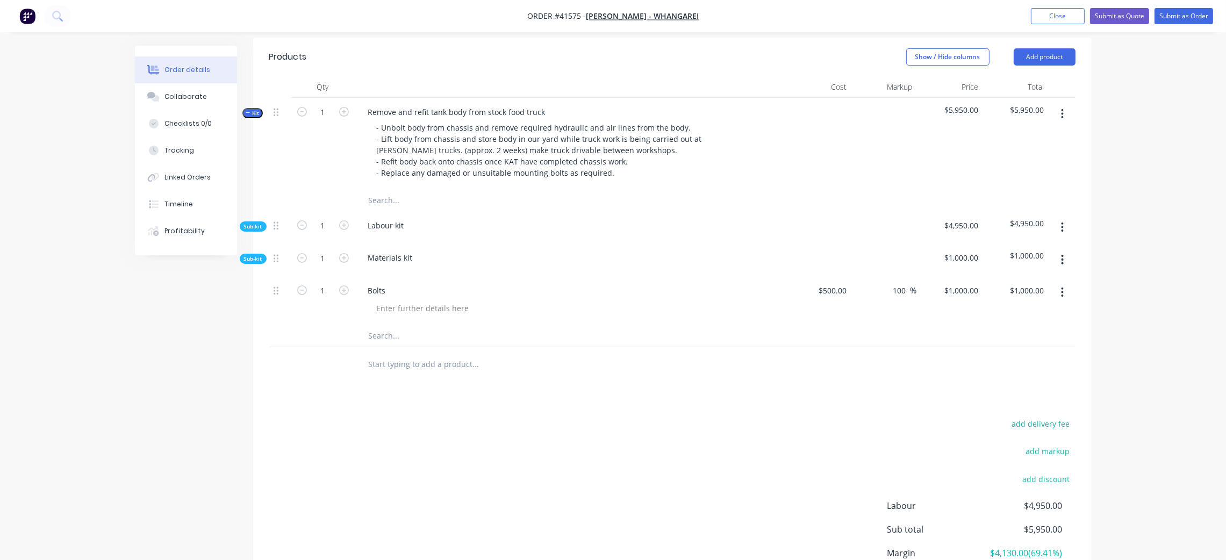
click at [255, 117] on span "Kit" at bounding box center [253, 113] width 14 height 8
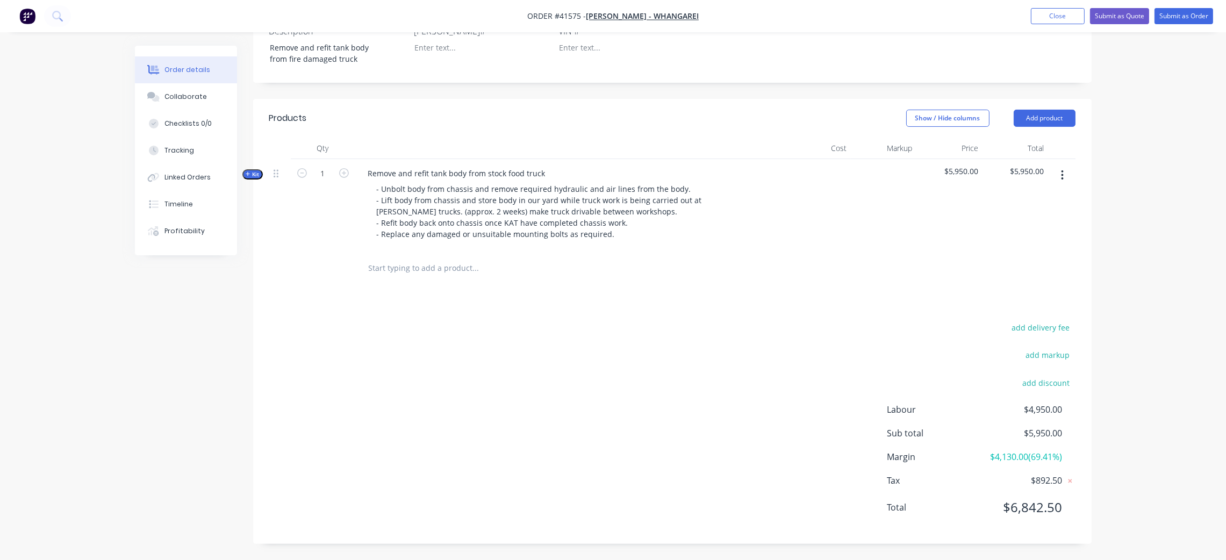
click at [249, 174] on icon "button" at bounding box center [248, 173] width 5 height 5
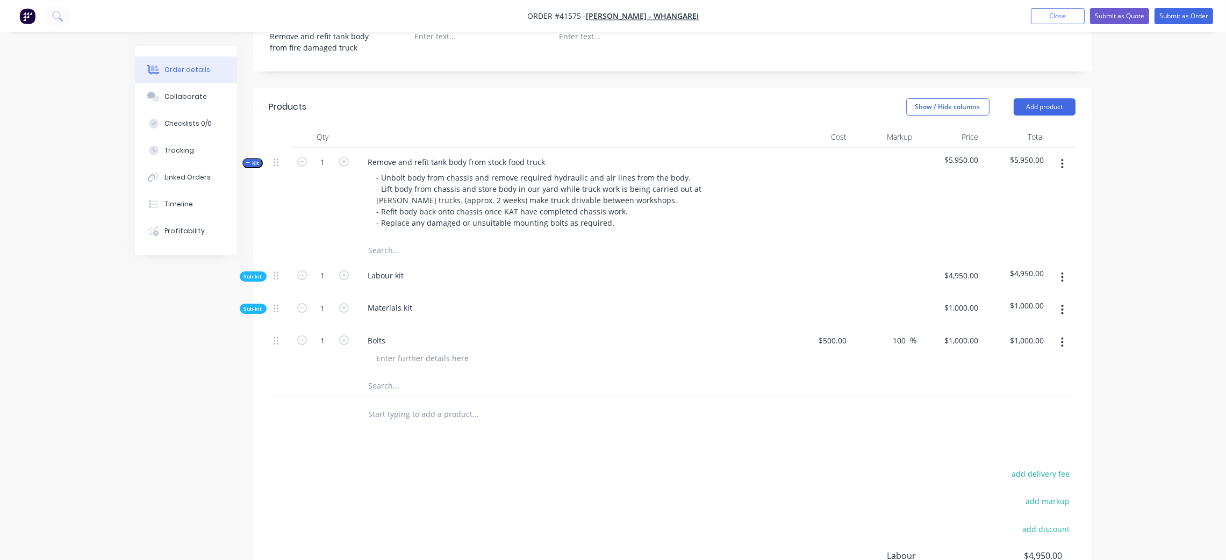
scroll to position [342, 0]
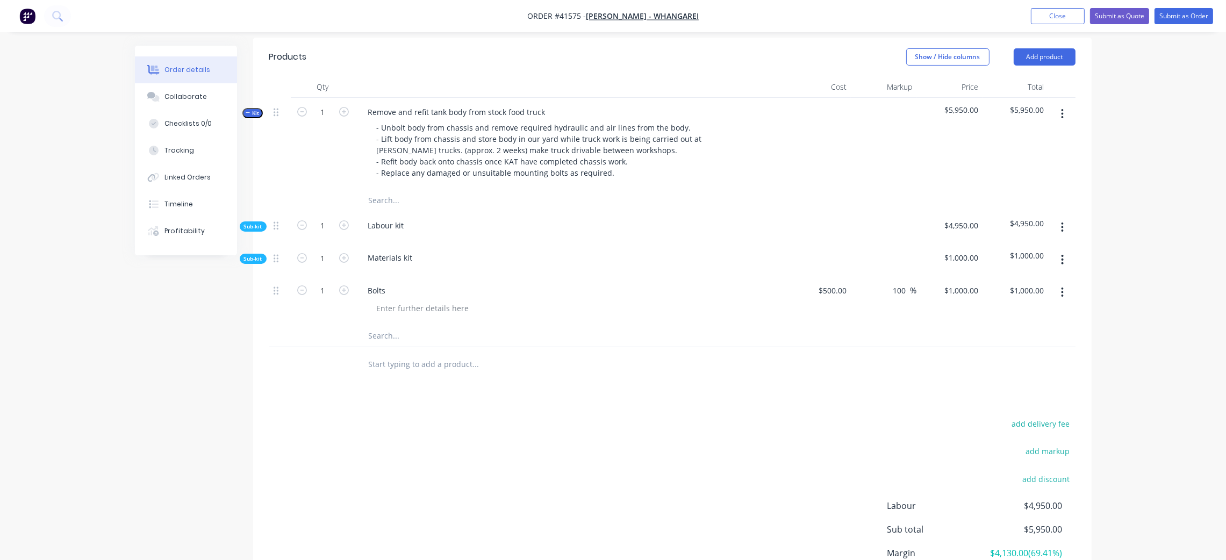
click at [249, 232] on div "Sub-kit" at bounding box center [253, 226] width 27 height 10
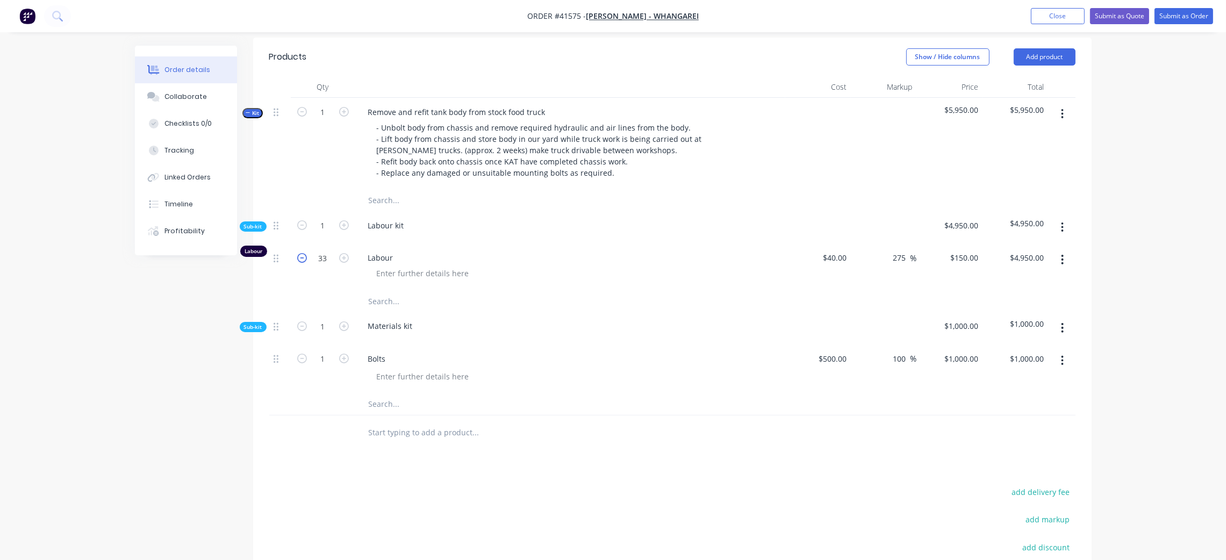
click at [303, 263] on icon "button" at bounding box center [302, 258] width 10 height 10
type input "32"
type input "$4,800.00"
click at [303, 263] on icon "button" at bounding box center [302, 258] width 10 height 10
type input "31"
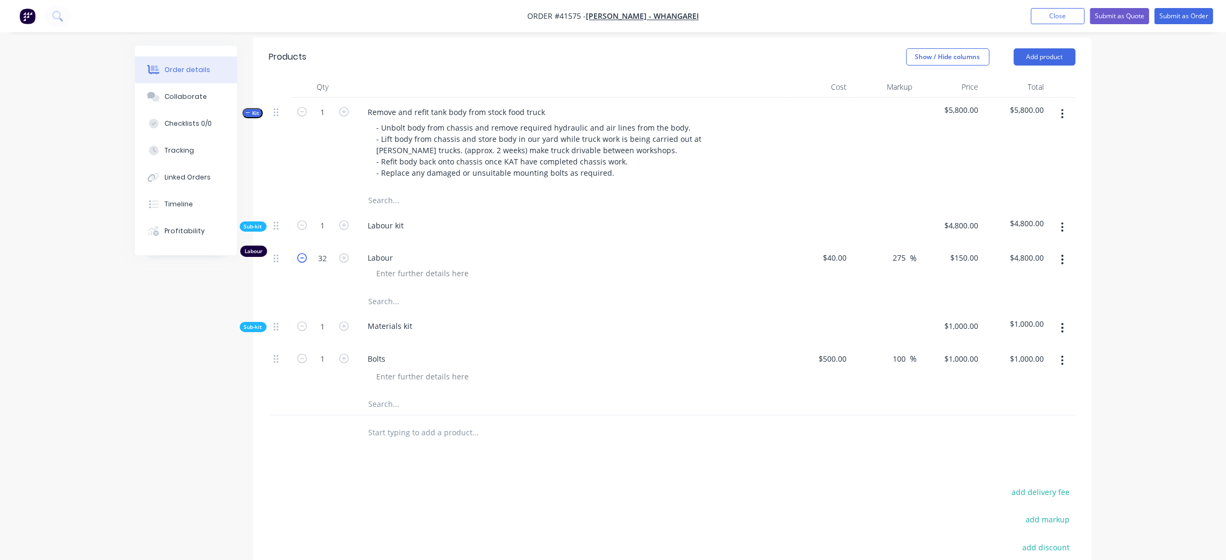
type input "$4,650.00"
click at [303, 263] on icon "button" at bounding box center [302, 258] width 10 height 10
type input "30"
type input "$4,500.00"
click at [303, 263] on icon "button" at bounding box center [302, 258] width 10 height 10
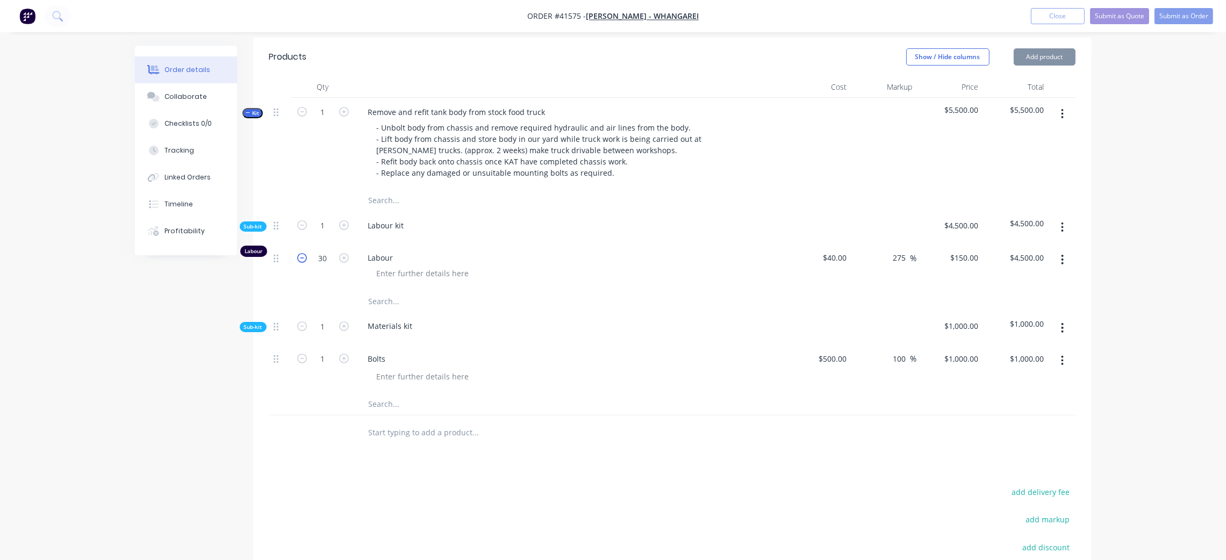
type input "29"
type input "$4,350.00"
click at [303, 263] on icon "button" at bounding box center [302, 258] width 10 height 10
type input "28"
type input "$4,200.00"
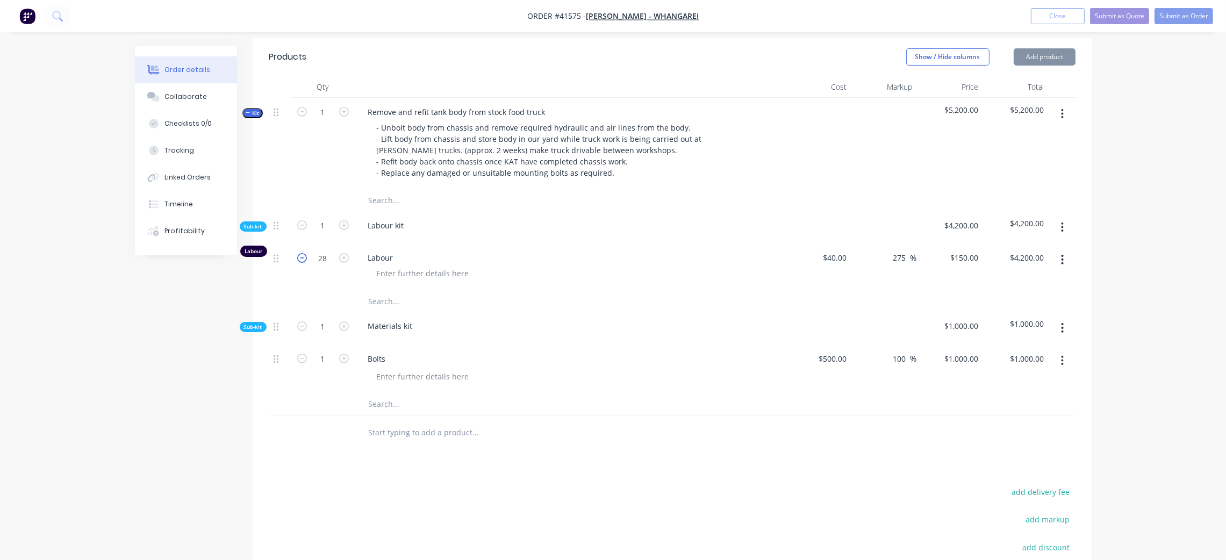
click at [303, 263] on icon "button" at bounding box center [302, 258] width 10 height 10
type input "27"
type input "$4,050.00"
click at [303, 263] on icon "button" at bounding box center [302, 258] width 10 height 10
type input "26"
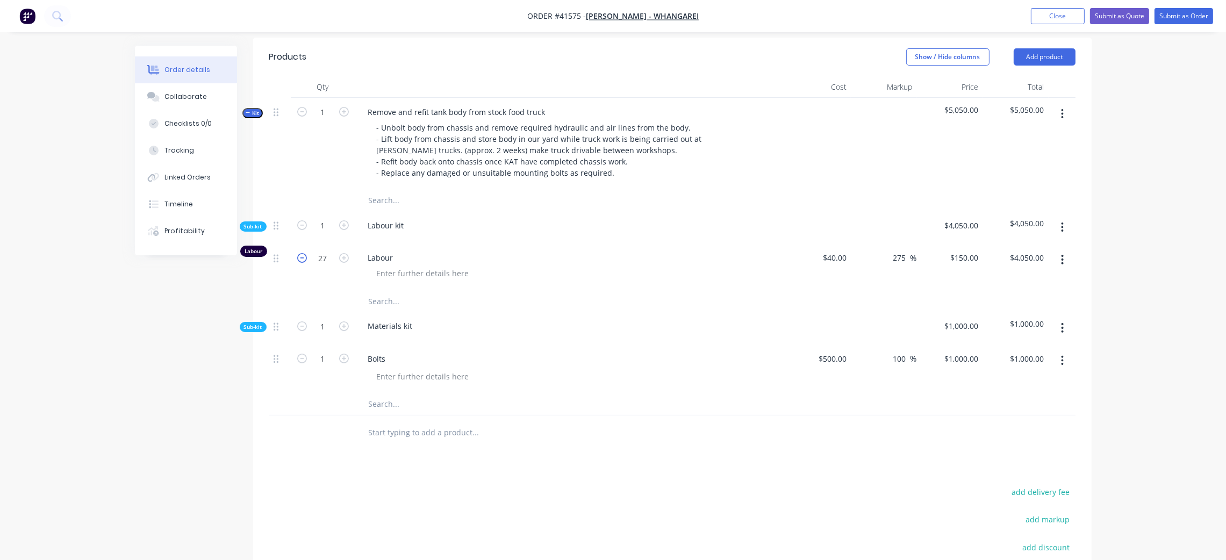
type input "$3,900.00"
click at [960, 231] on span "$3,900.00" at bounding box center [949, 225] width 57 height 11
drag, startPoint x: 979, startPoint y: 237, endPoint x: 947, endPoint y: 235, distance: 32.3
click at [947, 235] on div "$3,900.00" at bounding box center [950, 227] width 66 height 33
click at [903, 244] on div at bounding box center [884, 227] width 66 height 33
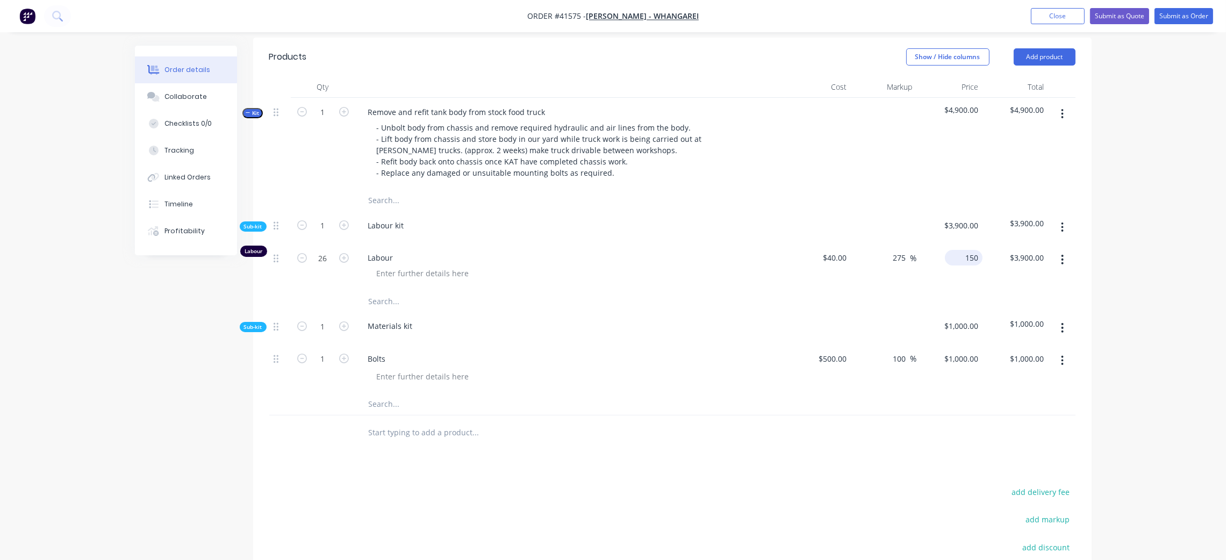
click at [968, 265] on input "150" at bounding box center [965, 258] width 33 height 16
type input "120"
type input "200"
type input "$120.00"
type input "$3,120.00"
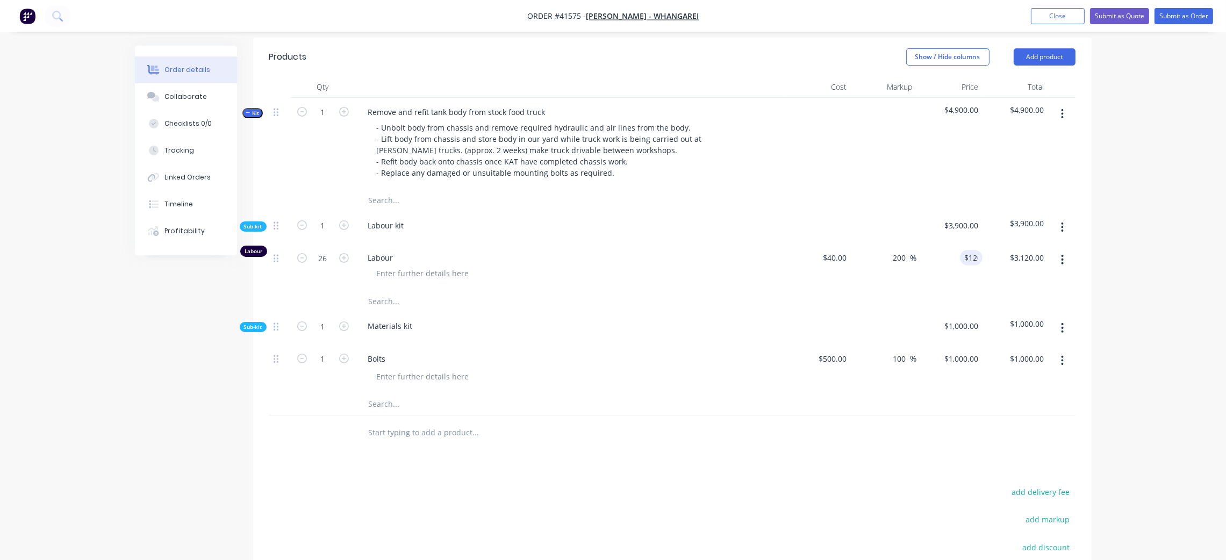
click at [621, 281] on div at bounding box center [574, 273] width 413 height 16
click at [342, 263] on icon "button" at bounding box center [344, 258] width 10 height 10
type input "27"
type input "$3,240.00"
click at [342, 263] on icon "button" at bounding box center [344, 258] width 10 height 10
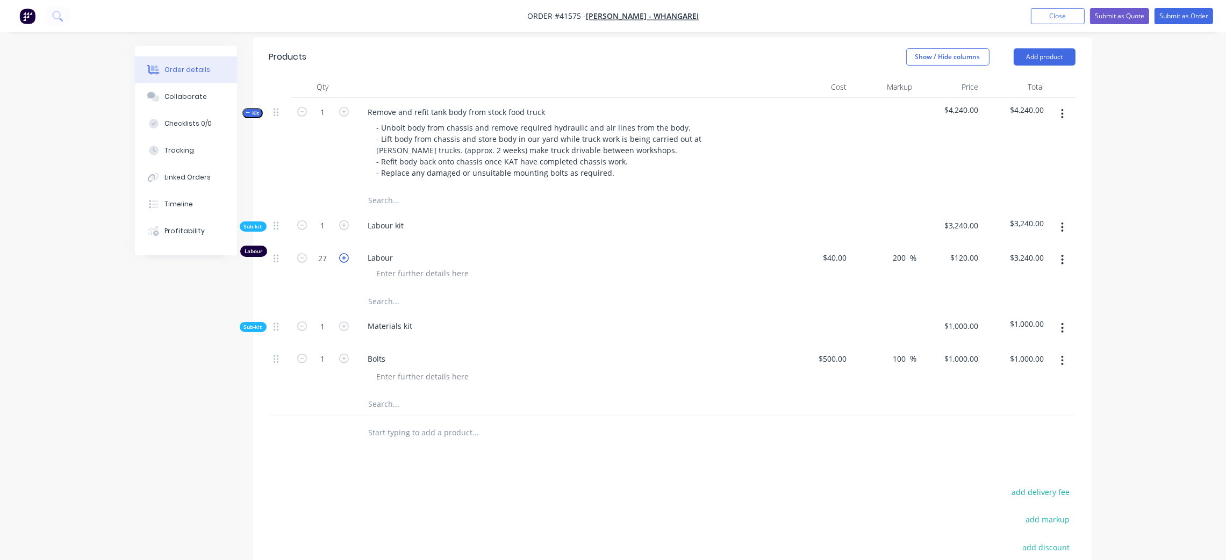
type input "28"
type input "$3,360.00"
click at [342, 263] on icon "button" at bounding box center [344, 258] width 10 height 10
type input "29"
type input "$3,480.00"
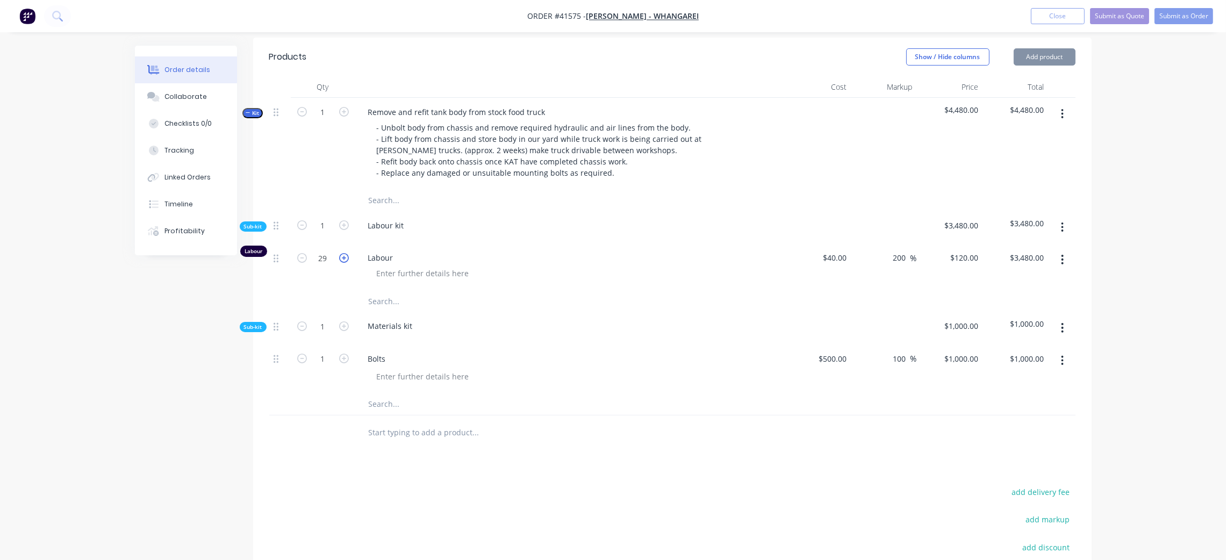
click at [342, 263] on icon "button" at bounding box center [344, 258] width 10 height 10
type input "30"
type input "$3,600.00"
click at [342, 263] on icon "button" at bounding box center [344, 258] width 10 height 10
type input "31"
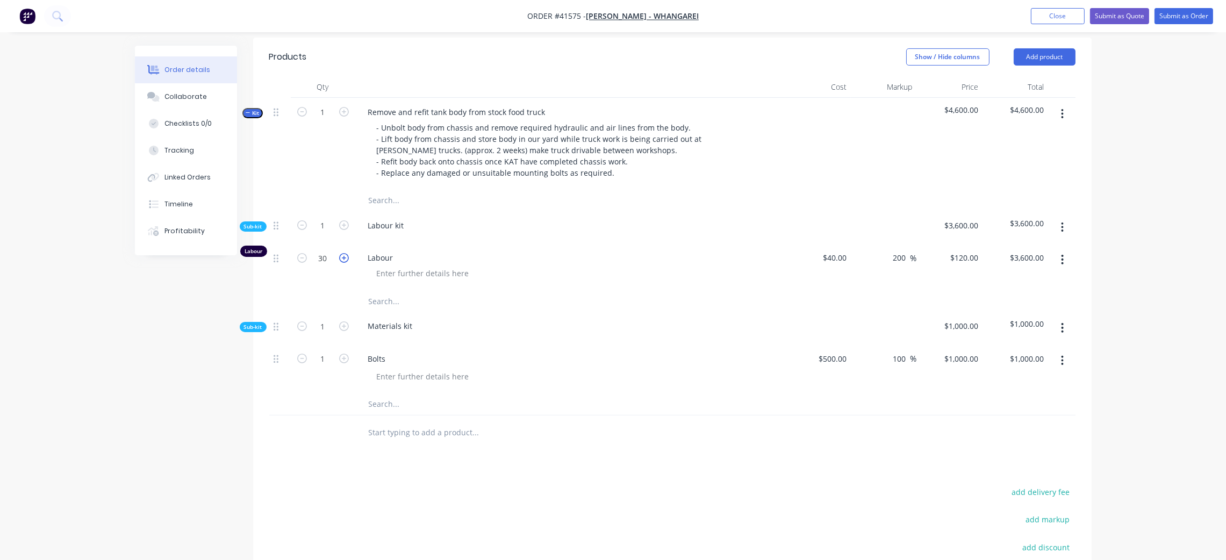
type input "$3,720.00"
click at [342, 263] on icon "button" at bounding box center [344, 258] width 10 height 10
type input "32"
type input "$3,840.00"
click at [342, 263] on icon "button" at bounding box center [344, 258] width 10 height 10
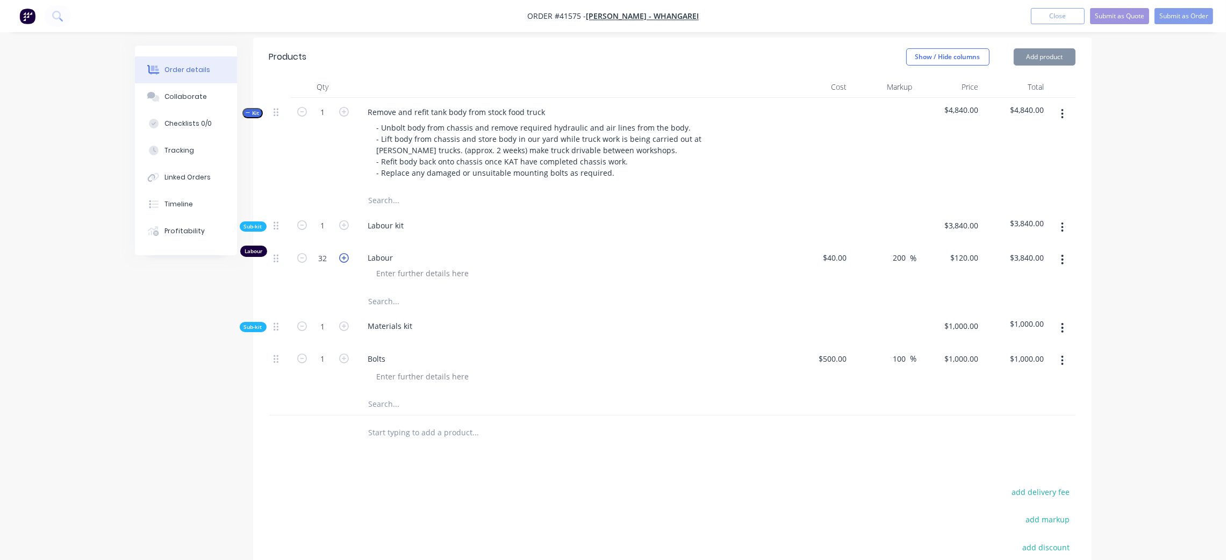
type input "33"
type input "$3,960.00"
click at [342, 263] on icon "button" at bounding box center [344, 258] width 10 height 10
type input "34"
type input "$4,080.00"
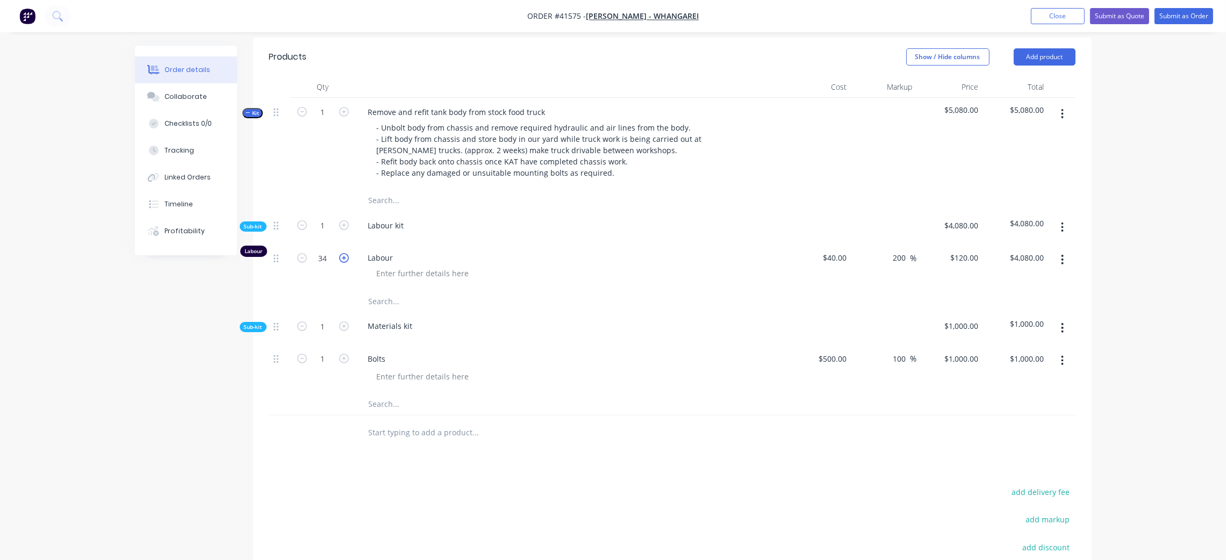
click at [342, 263] on icon "button" at bounding box center [344, 258] width 10 height 10
type input "35"
type input "$4,200.00"
click at [303, 263] on icon "button" at bounding box center [302, 258] width 10 height 10
type input "34"
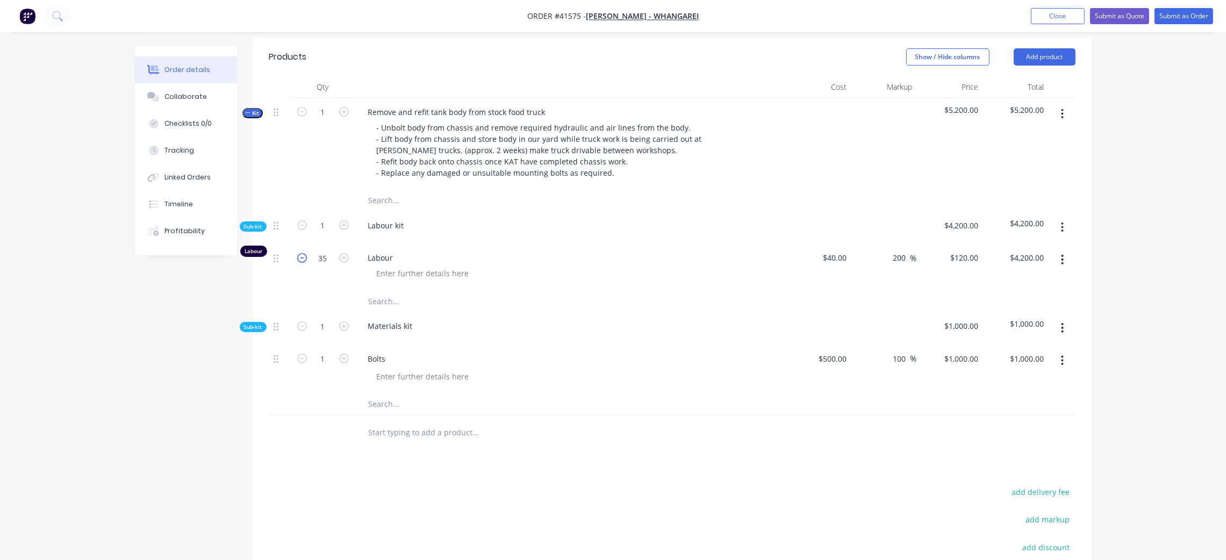
type input "$4,080.00"
click at [303, 263] on icon "button" at bounding box center [302, 258] width 10 height 10
type input "33"
type input "$3,960.00"
click at [256, 117] on span "Kit" at bounding box center [253, 113] width 14 height 8
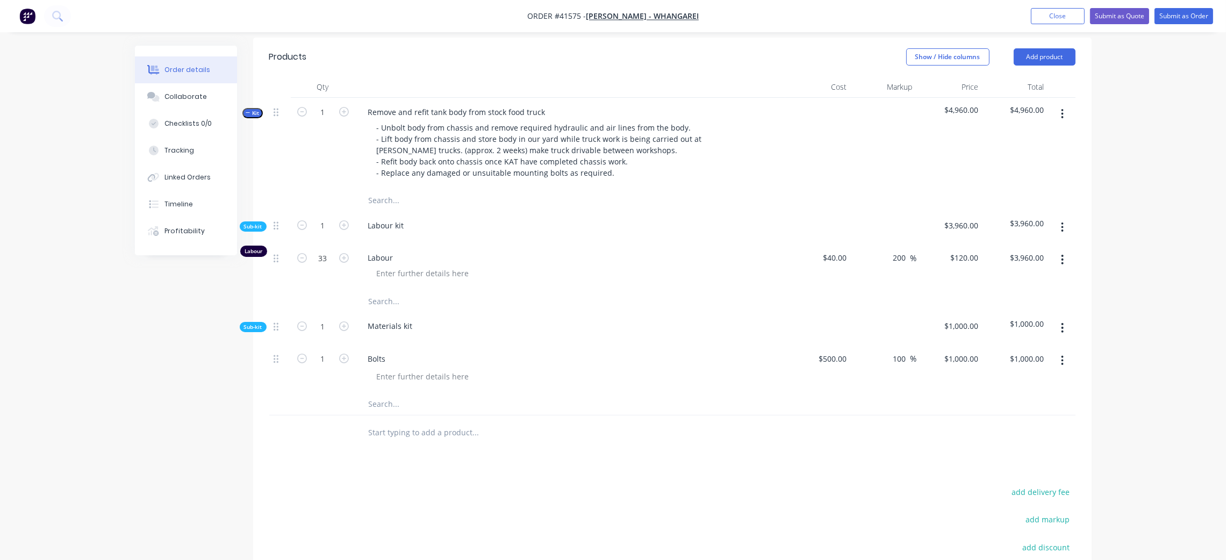
scroll to position [292, 0]
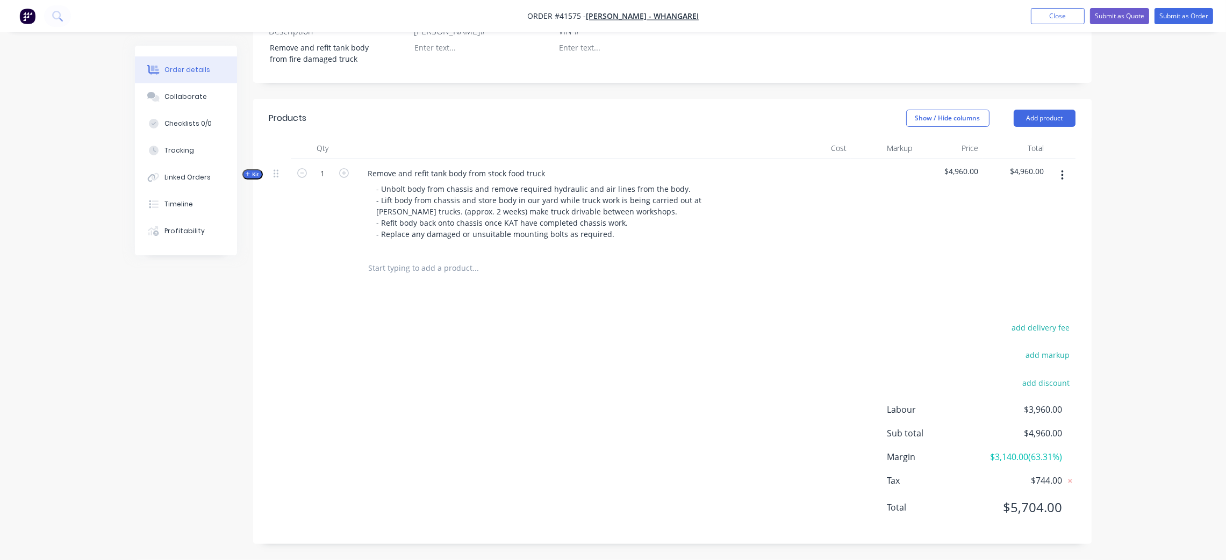
click at [582, 378] on div "add delivery fee add markup add discount Labour $3,960.00 Sub total $4,960.00 M…" at bounding box center [672, 423] width 806 height 207
click at [1117, 12] on button "Submit as Quote" at bounding box center [1119, 16] width 59 height 16
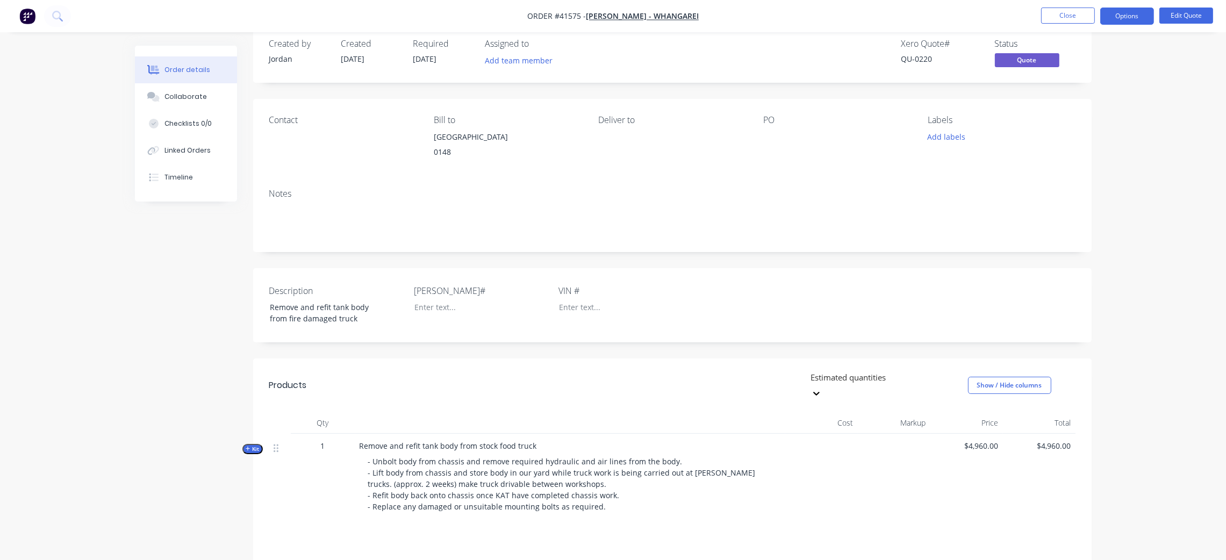
scroll to position [0, 0]
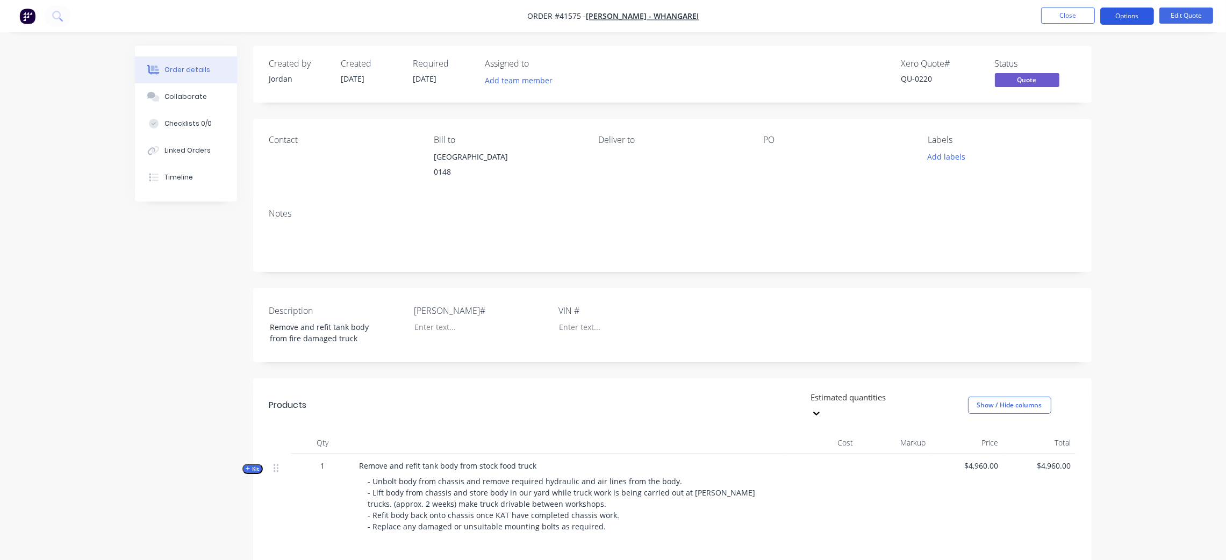
click at [1143, 13] on button "Options" at bounding box center [1127, 16] width 54 height 17
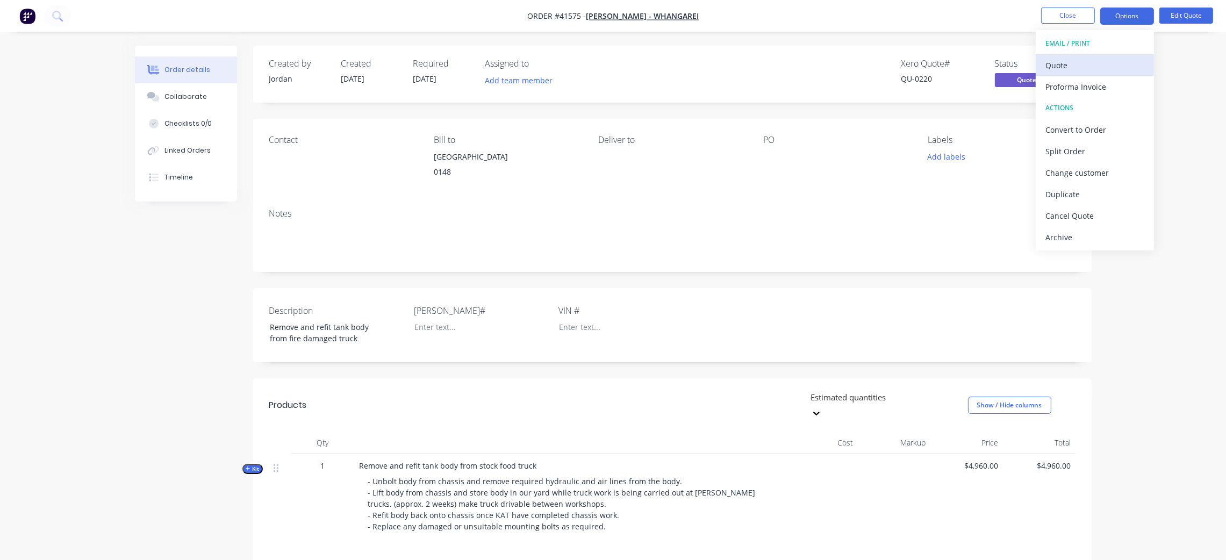
click at [1070, 63] on div "Quote" at bounding box center [1094, 65] width 99 height 16
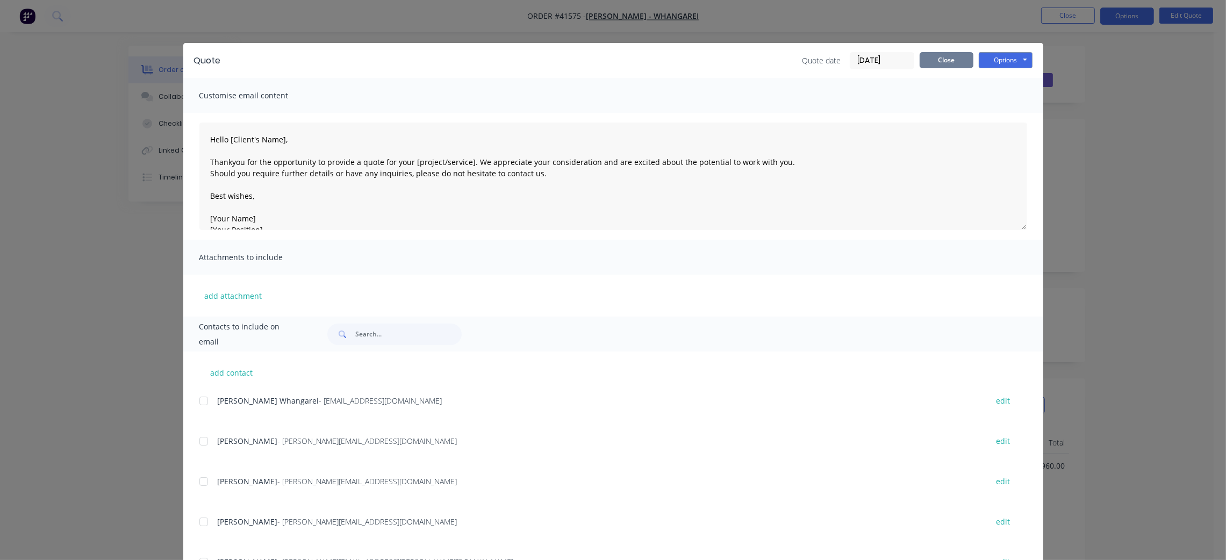
click at [939, 51] on div "Quote Quote date [DATE] Close Options Preview Print Email" at bounding box center [613, 60] width 860 height 35
click at [994, 55] on button "Options" at bounding box center [1005, 60] width 54 height 16
click at [1013, 83] on button "Preview" at bounding box center [1012, 79] width 69 height 18
